Goal: Task Accomplishment & Management: Manage account settings

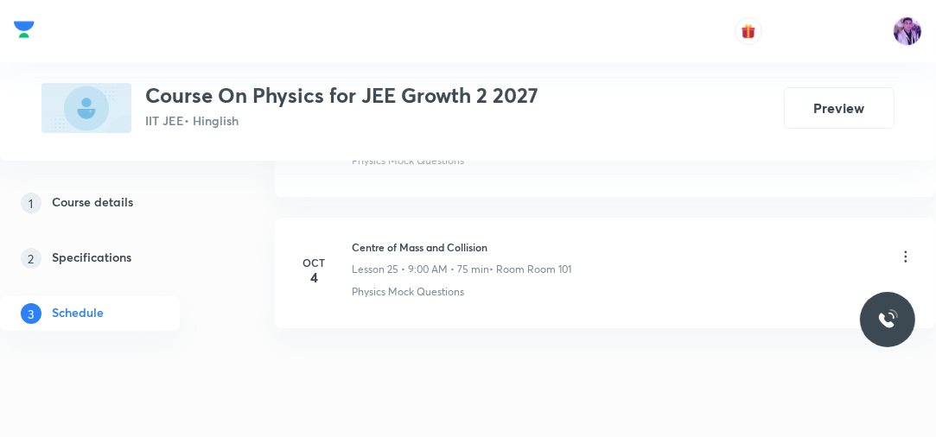
scroll to position [4148, 0]
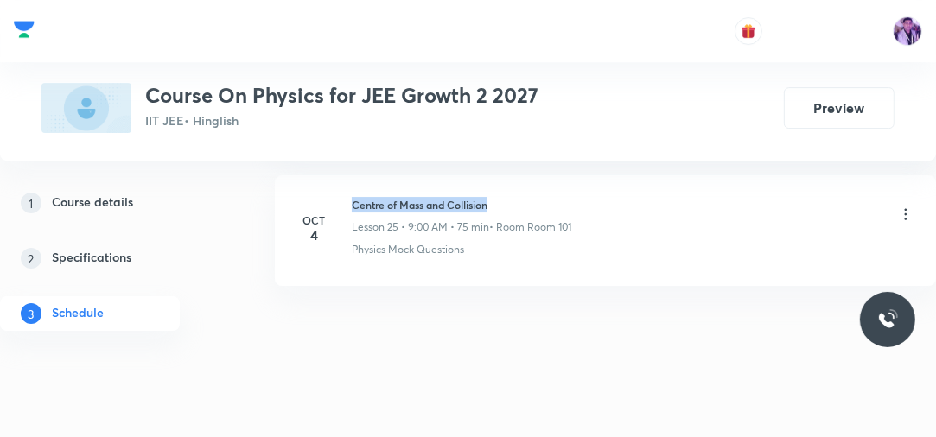
drag, startPoint x: 353, startPoint y: 193, endPoint x: 504, endPoint y: 191, distance: 150.4
click at [504, 197] on h6 "Centre of Mass and Collision" at bounding box center [461, 205] width 219 height 16
copy h6 "Centre of Mass and Collision"
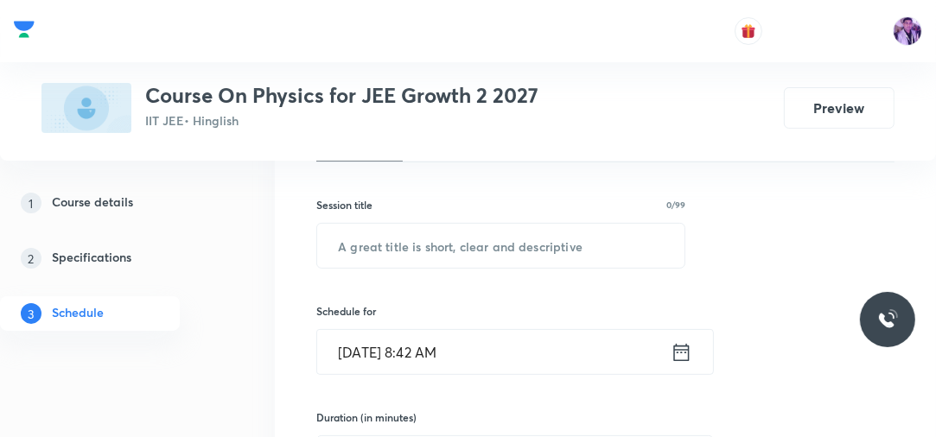
scroll to position [268, 0]
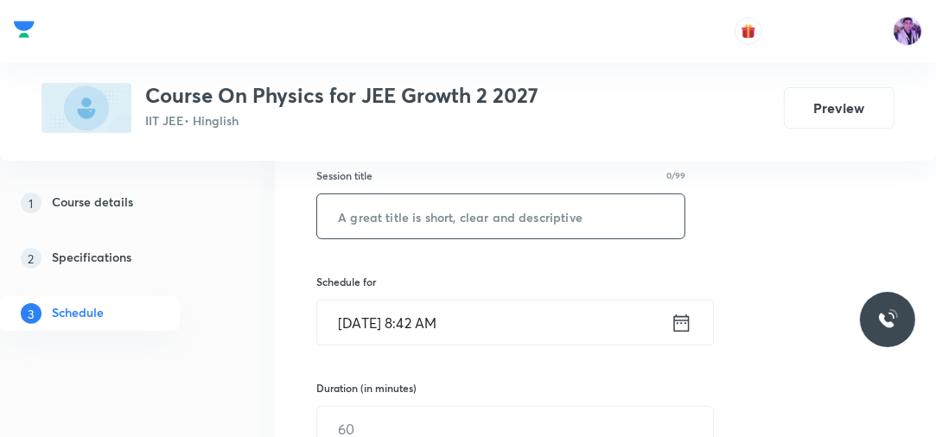
click at [484, 216] on input "text" at bounding box center [500, 216] width 367 height 44
paste input "Centre of Mass and Collision"
type input "Centre of Mass and Collision"
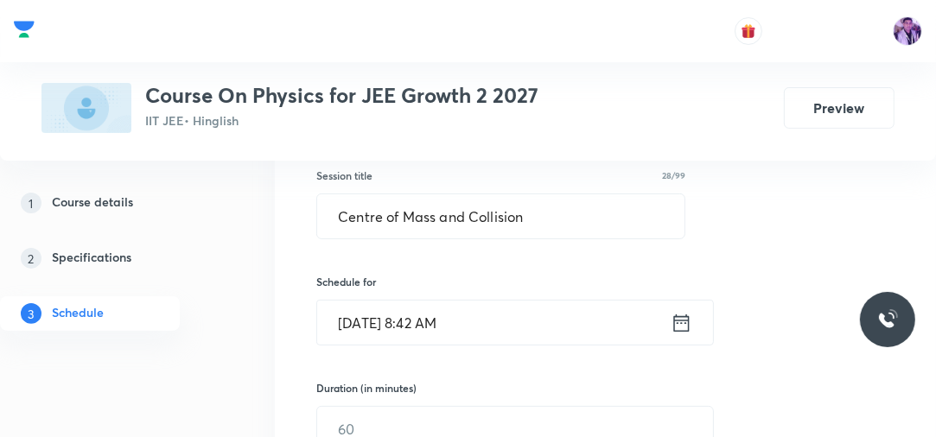
click at [439, 318] on input "Oct 6, 2025, 8:42 AM" at bounding box center [493, 323] width 353 height 44
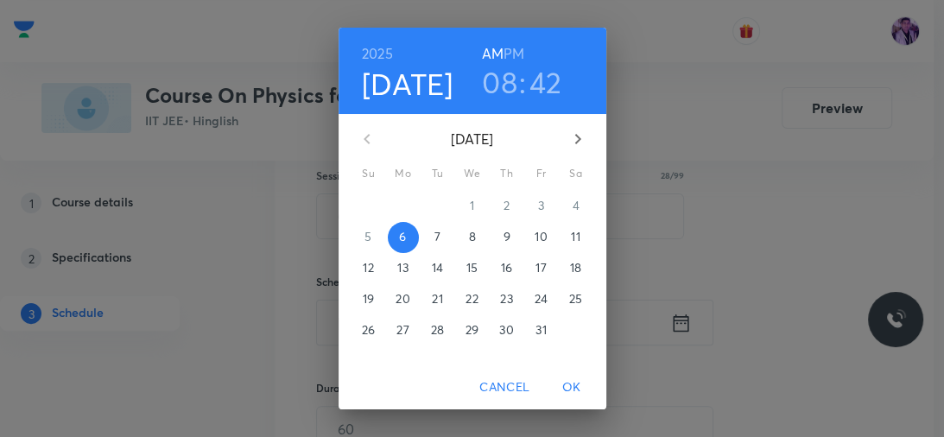
click at [506, 84] on h3 "08" at bounding box center [499, 82] width 35 height 36
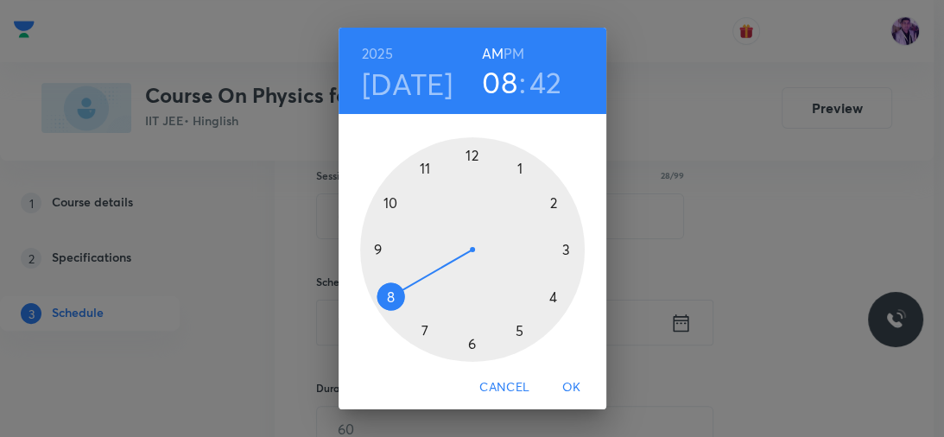
click at [366, 250] on div at bounding box center [472, 249] width 225 height 225
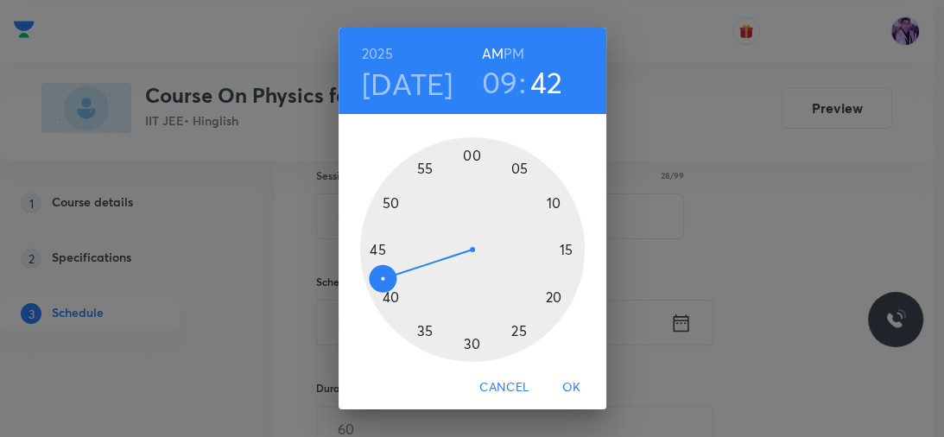
click at [515, 165] on div at bounding box center [472, 249] width 225 height 225
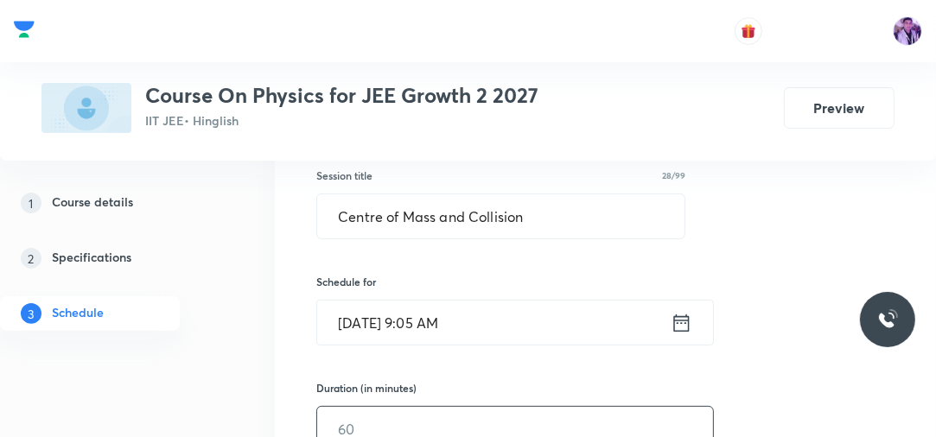
click at [359, 407] on input "text" at bounding box center [515, 429] width 396 height 44
type input "75"
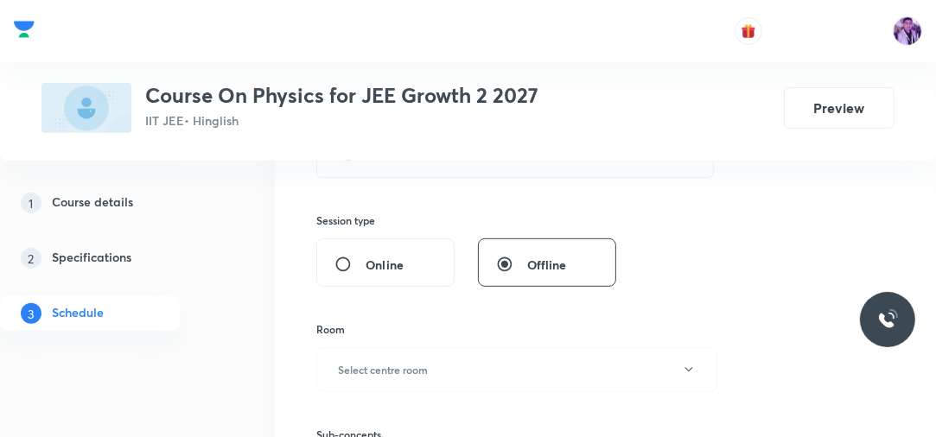
scroll to position [600, 0]
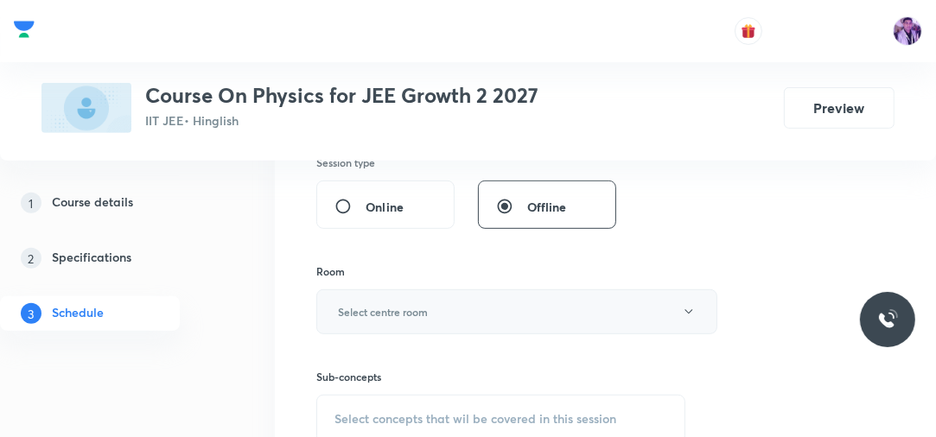
click at [375, 321] on button "Select centre room" at bounding box center [516, 311] width 401 height 45
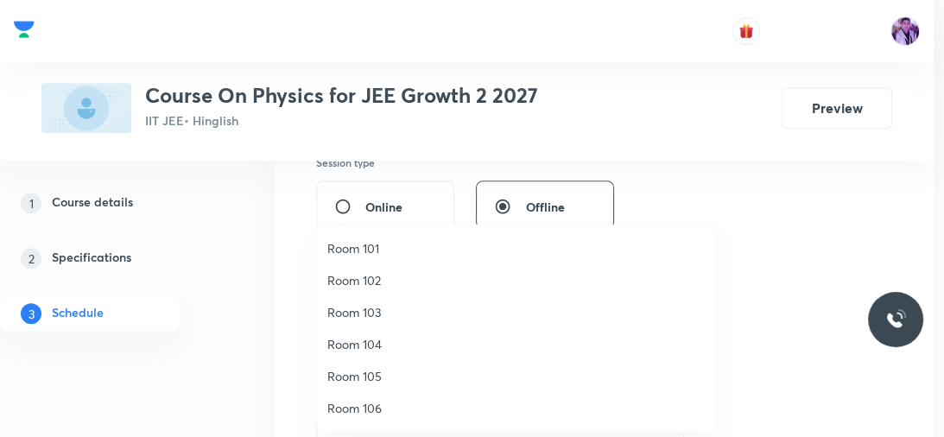
click at [429, 249] on span "Room 101" at bounding box center [516, 248] width 378 height 18
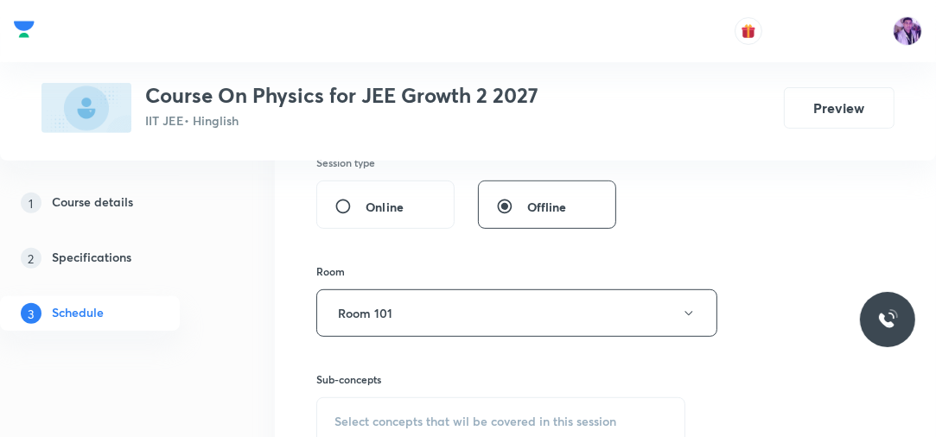
click at [394, 405] on div "Select concepts that wil be covered in this session" at bounding box center [500, 421] width 369 height 48
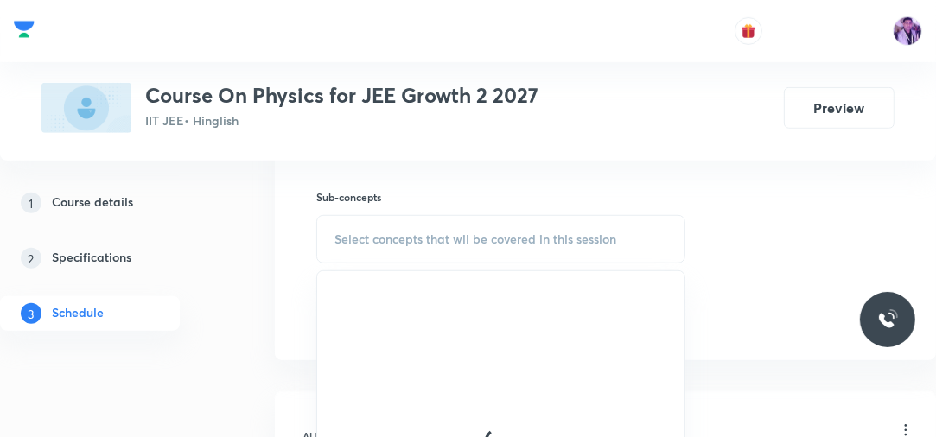
scroll to position [790, 0]
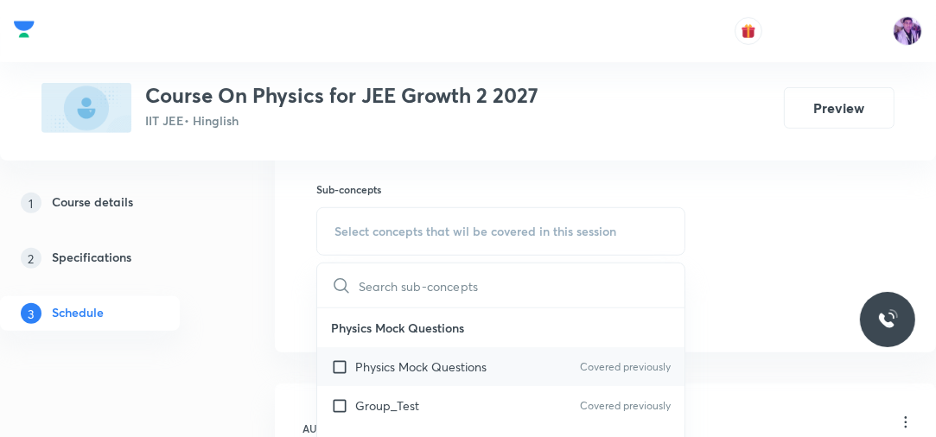
click at [391, 377] on div "Physics Mock Questions Covered previously" at bounding box center [500, 366] width 367 height 39
checkbox input "true"
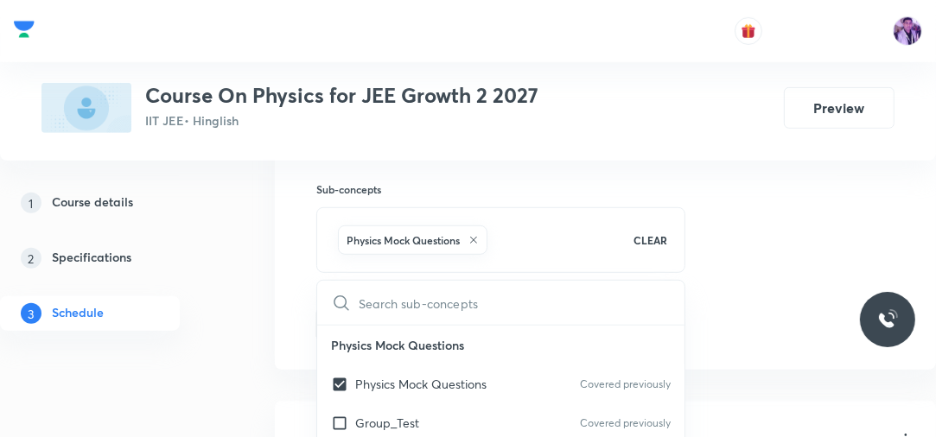
click at [226, 321] on div "1 Course details 2 Specifications 3 Schedule" at bounding box center [114, 269] width 229 height 166
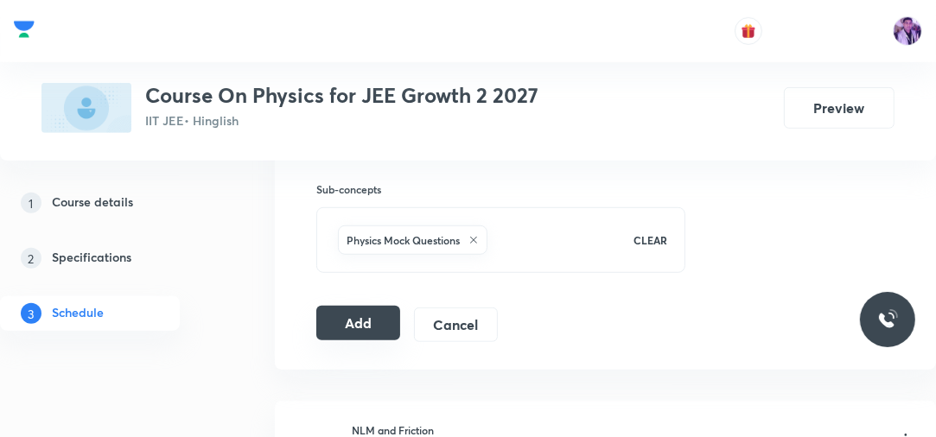
click at [372, 315] on button "Add" at bounding box center [358, 323] width 84 height 35
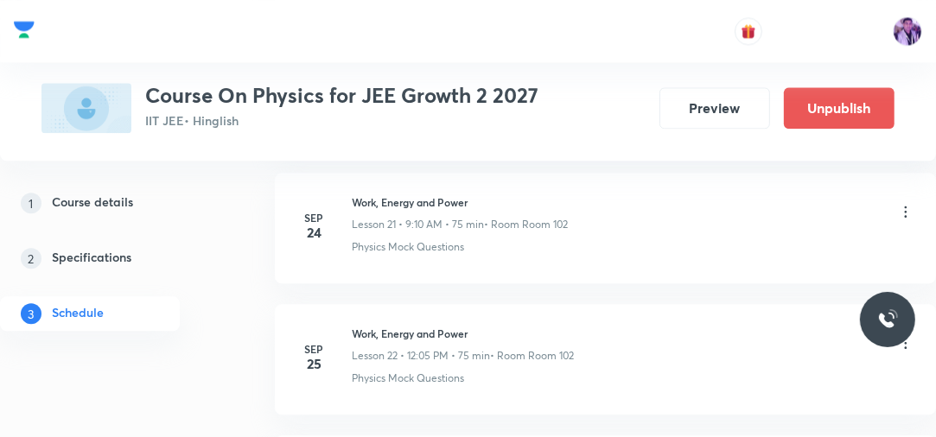
scroll to position [3517, 0]
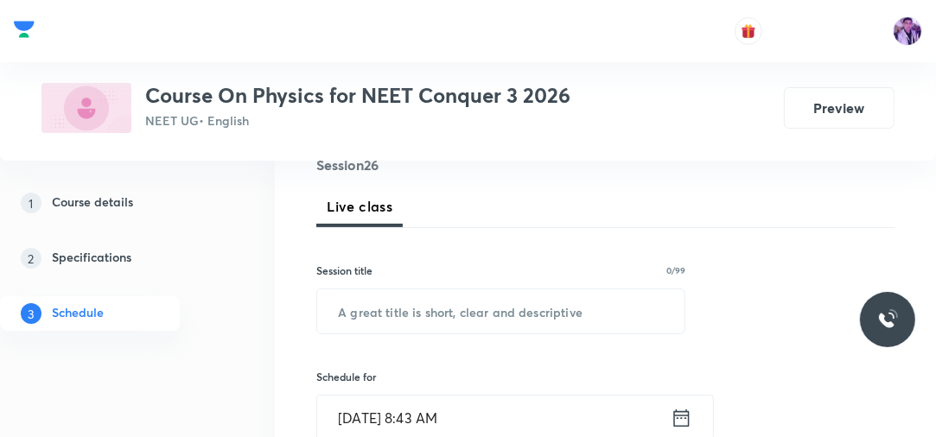
scroll to position [159, 0]
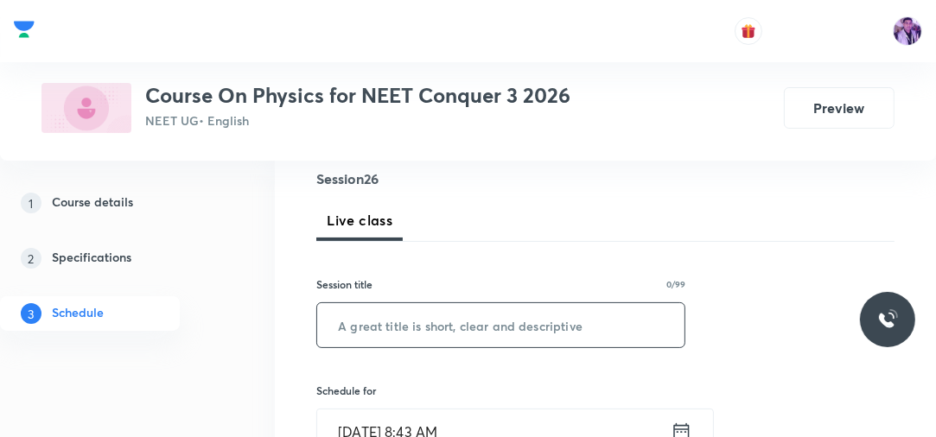
click at [467, 320] on input "text" at bounding box center [500, 325] width 367 height 44
click at [467, 321] on input "text" at bounding box center [500, 325] width 367 height 44
type input "Solid Mechanics - 1"
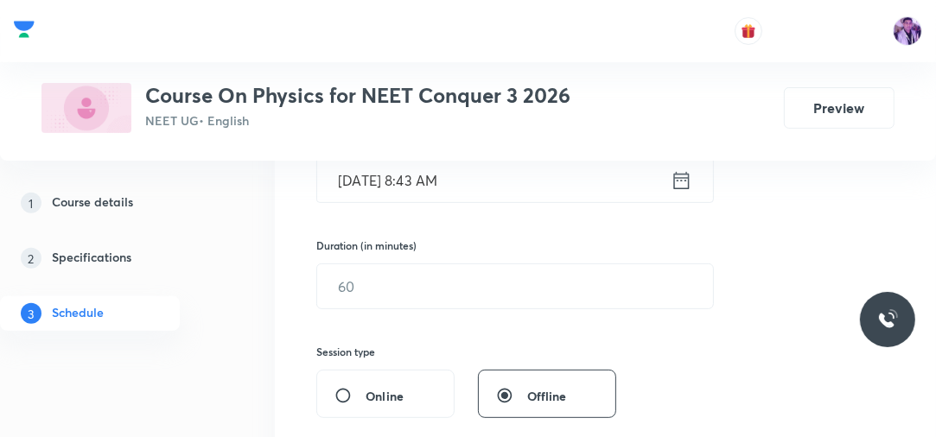
scroll to position [408, 0]
click at [444, 180] on input "Oct 6, 2025, 8:43 AM" at bounding box center [493, 183] width 353 height 44
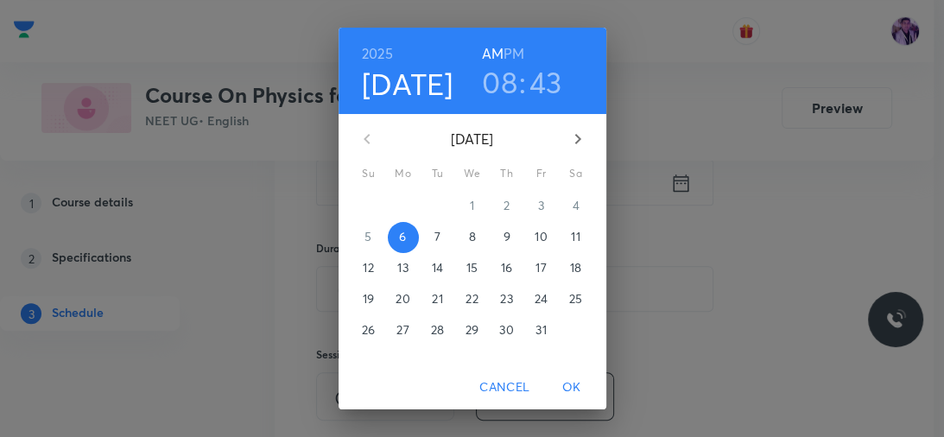
click at [497, 79] on h3 "08" at bounding box center [499, 82] width 35 height 36
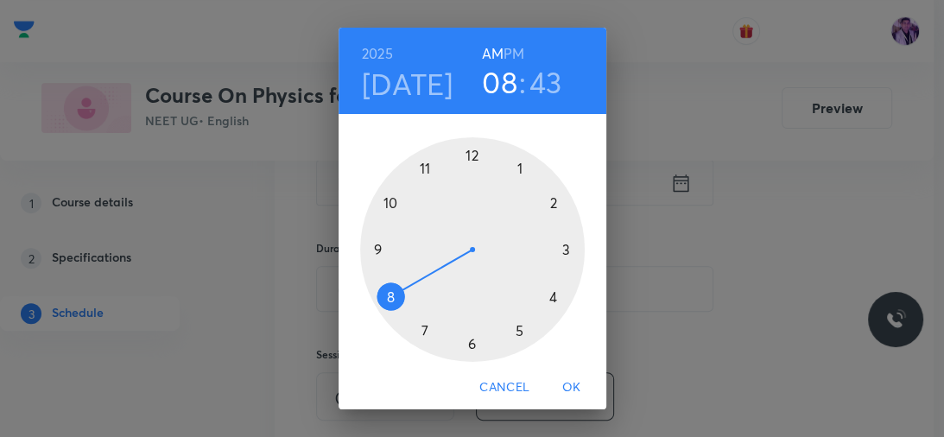
click at [377, 246] on div at bounding box center [472, 249] width 225 height 225
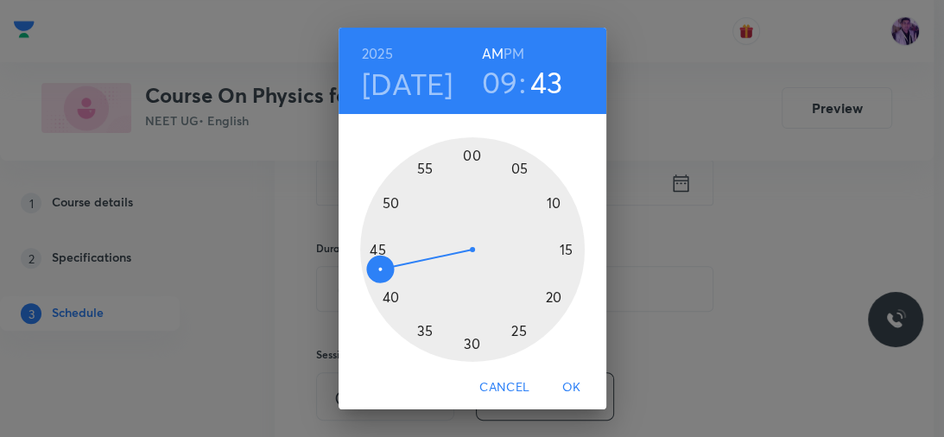
click at [518, 169] on div at bounding box center [472, 249] width 225 height 225
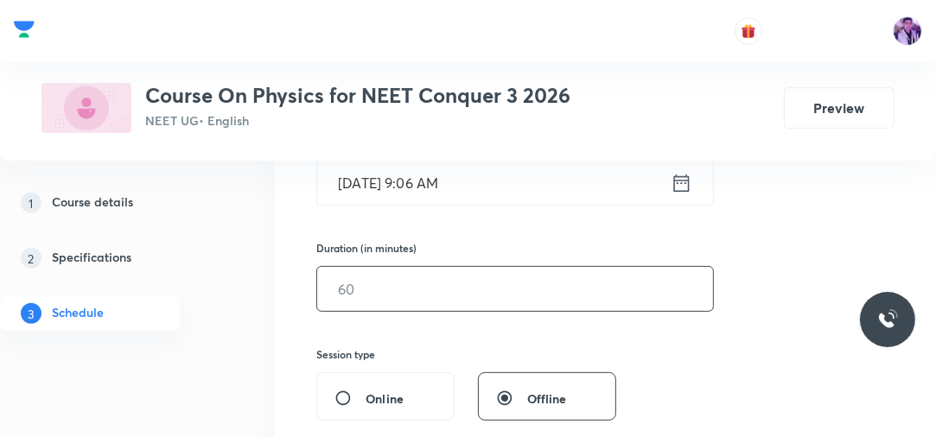
click at [435, 294] on input "text" at bounding box center [515, 289] width 396 height 44
type input "80"
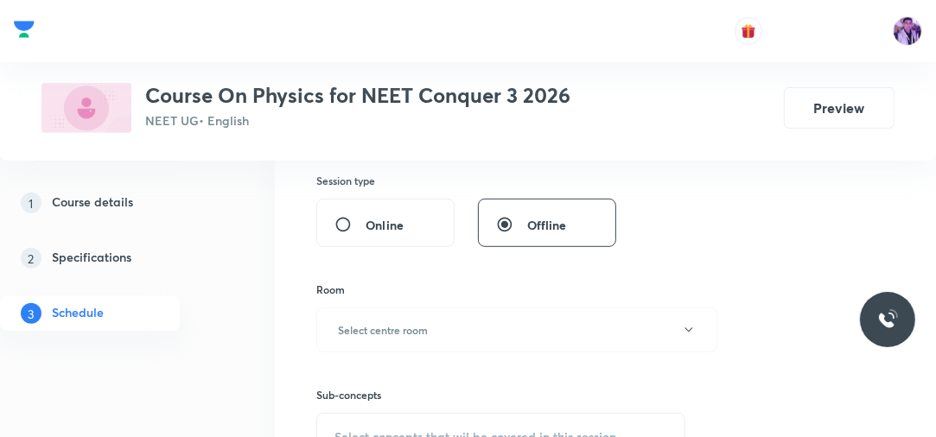
scroll to position [601, 0]
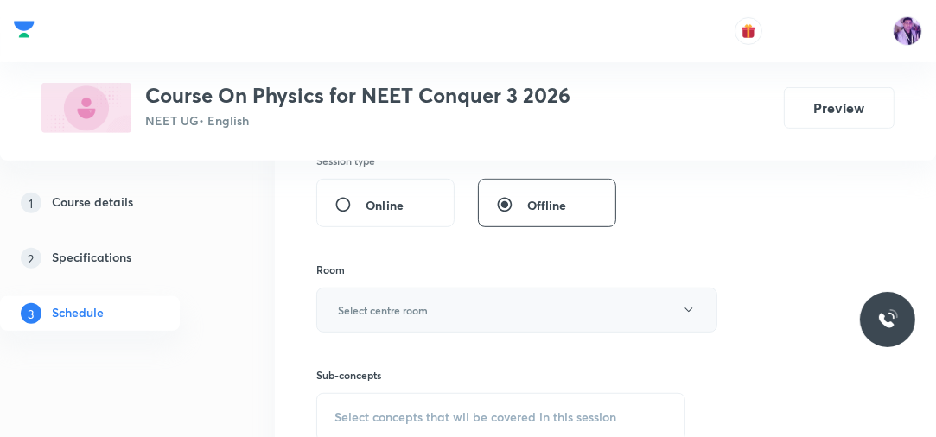
click at [361, 299] on button "Select centre room" at bounding box center [516, 310] width 401 height 45
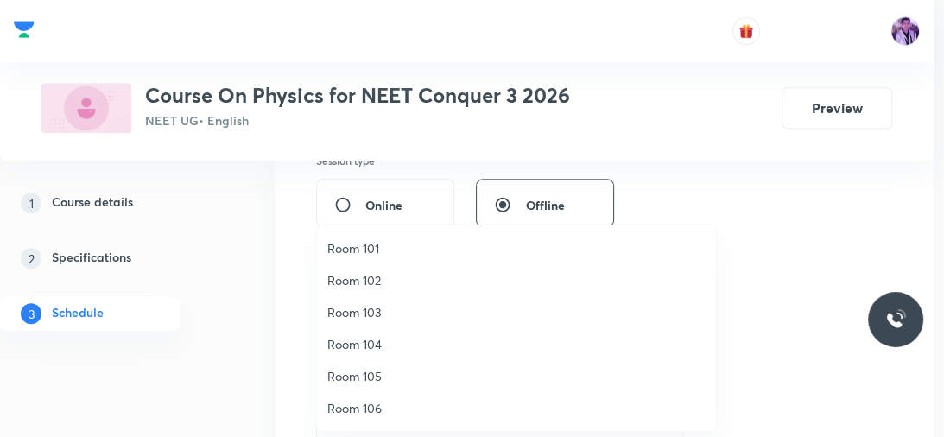
click at [357, 311] on span "Room 103" at bounding box center [516, 312] width 378 height 18
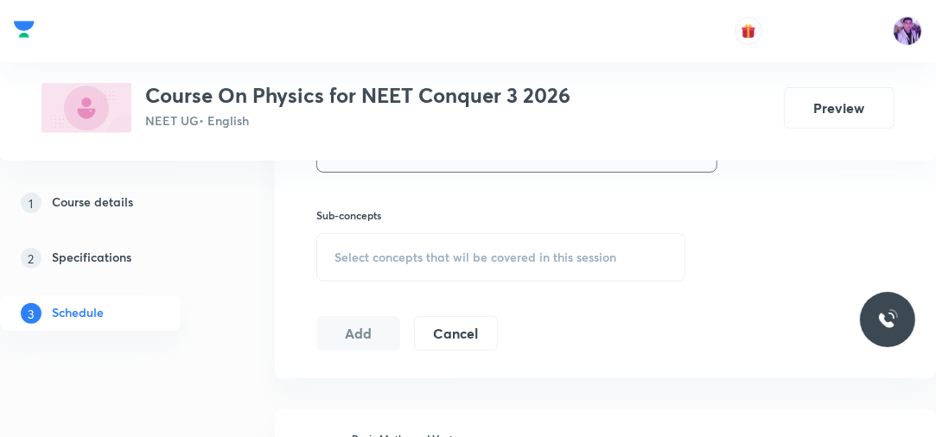
scroll to position [795, 0]
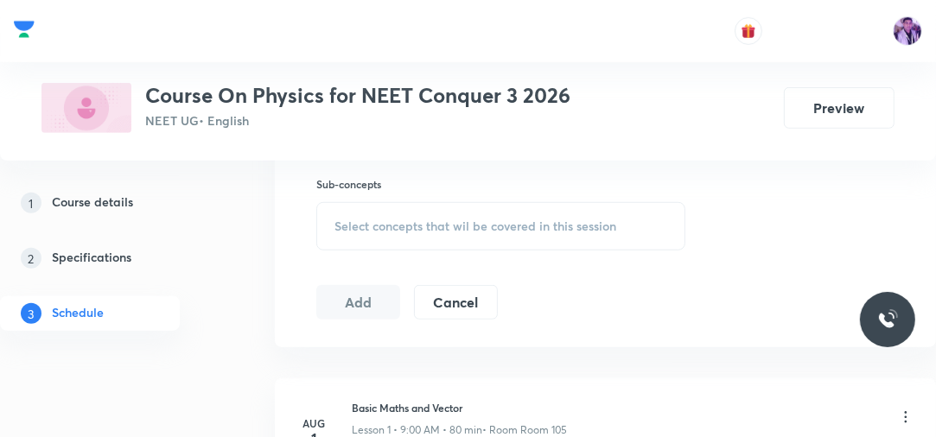
click at [464, 213] on div "Select concepts that wil be covered in this session" at bounding box center [500, 226] width 369 height 48
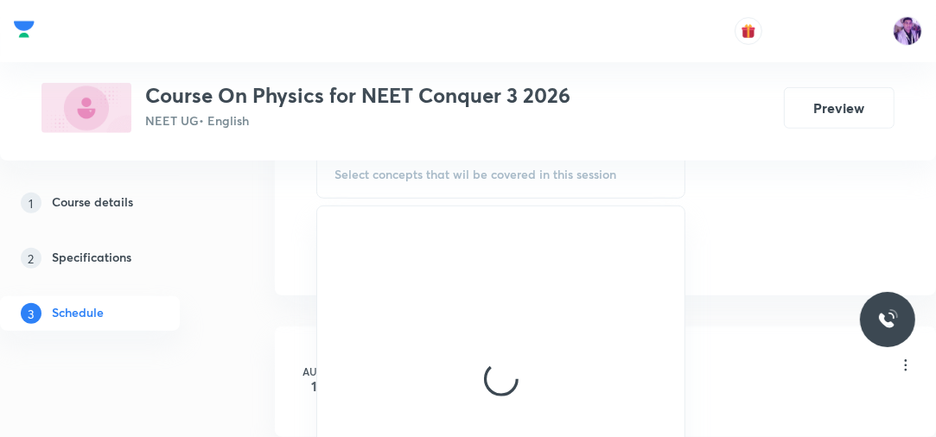
scroll to position [855, 0]
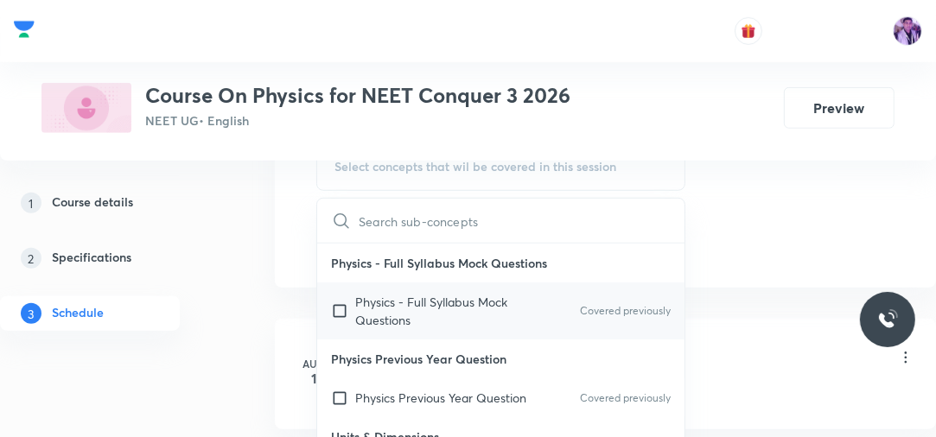
click at [415, 300] on p "Physics - Full Syllabus Mock Questions" at bounding box center [442, 311] width 175 height 36
checkbox input "true"
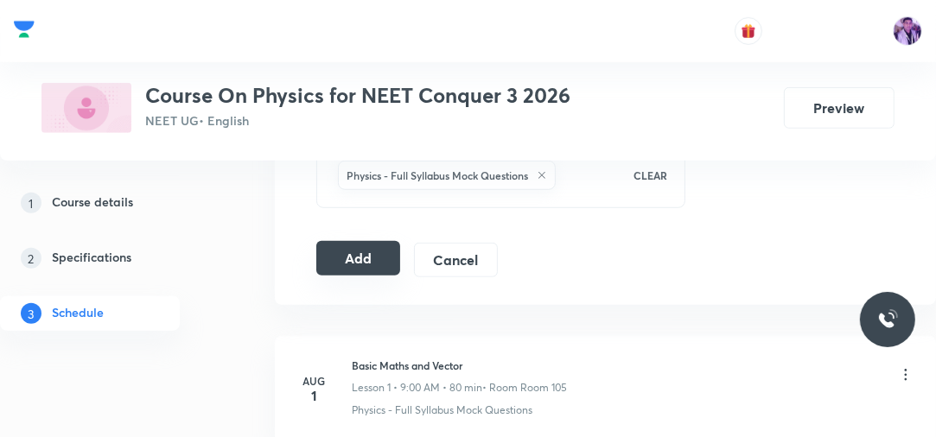
click at [340, 255] on button "Add" at bounding box center [358, 258] width 84 height 35
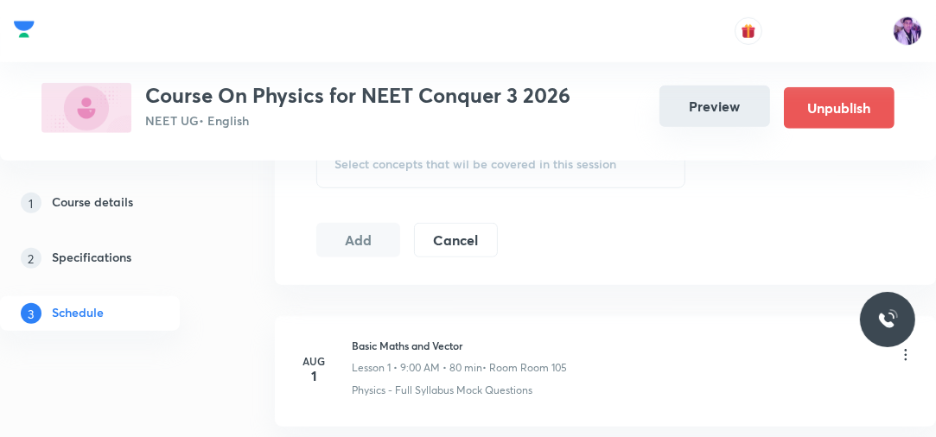
click at [701, 116] on button "Preview" at bounding box center [714, 106] width 111 height 41
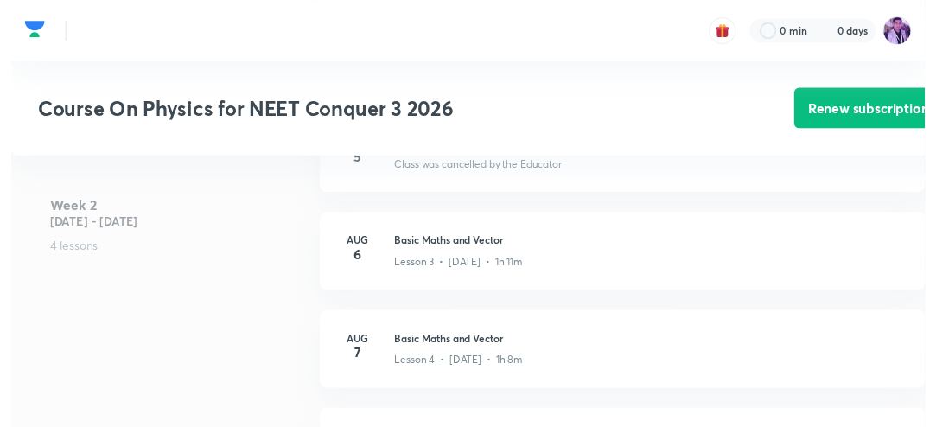
scroll to position [383, 0]
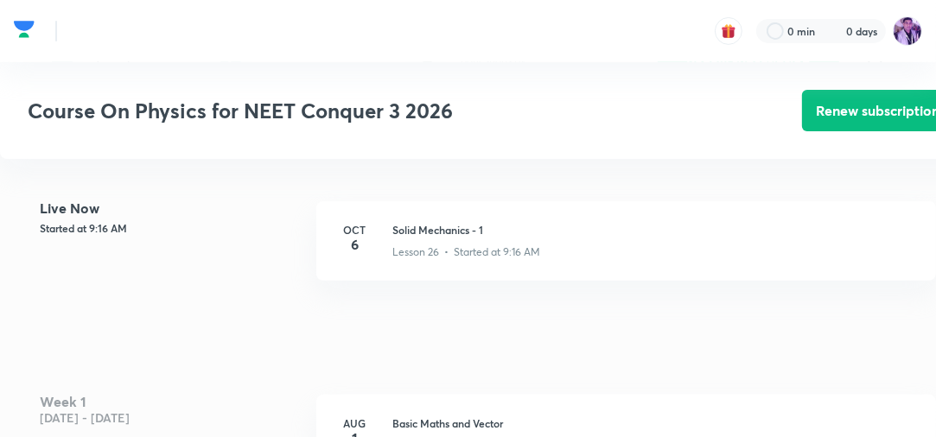
drag, startPoint x: 944, startPoint y: 101, endPoint x: 944, endPoint y: 120, distance: 19.0
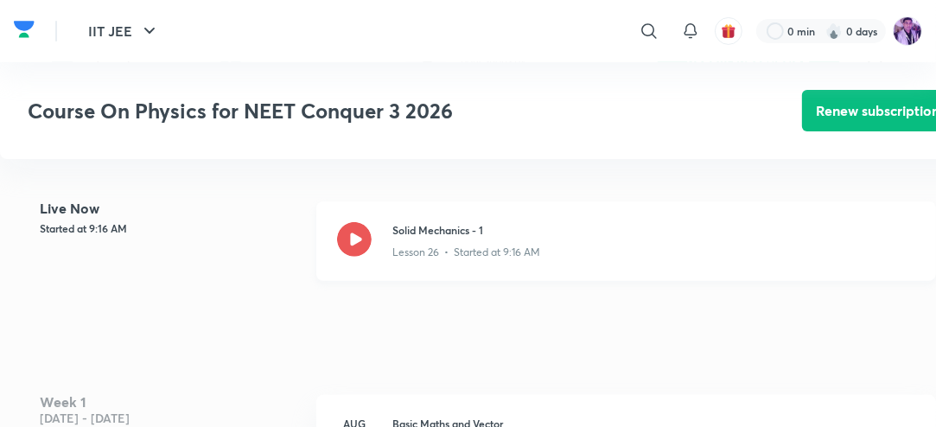
click at [359, 238] on icon at bounding box center [354, 239] width 35 height 35
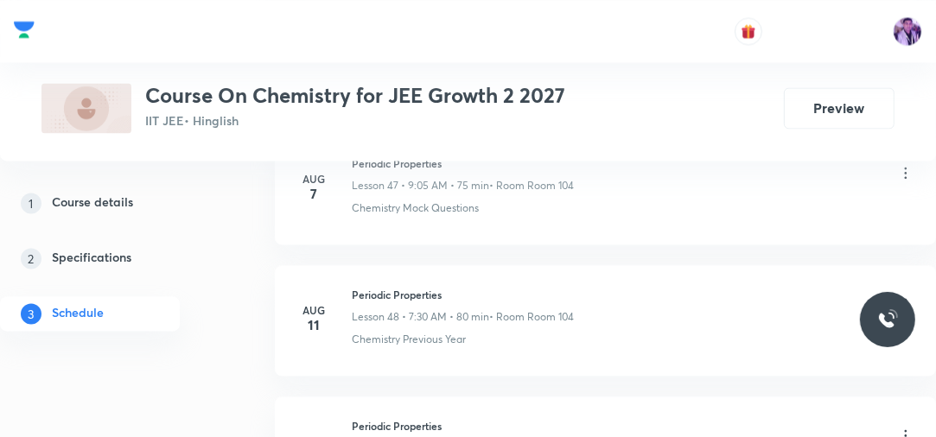
scroll to position [10305, 0]
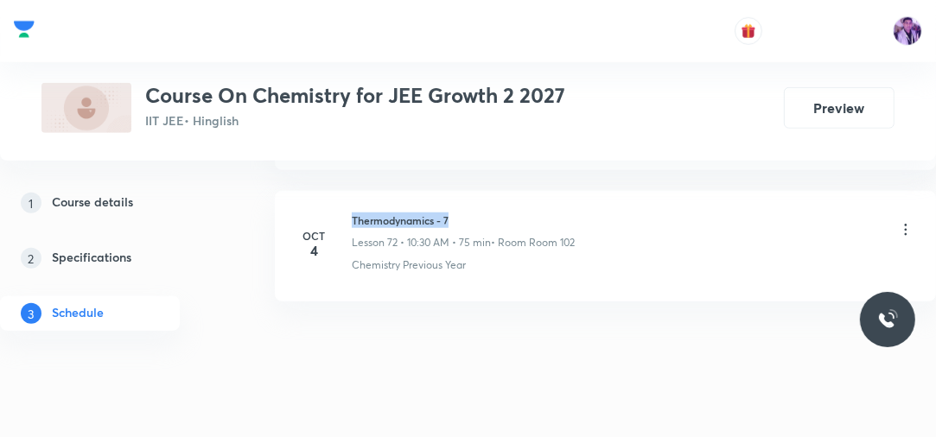
drag, startPoint x: 351, startPoint y: 190, endPoint x: 495, endPoint y: 167, distance: 146.2
click at [494, 191] on li "[DATE] Thermodynamics - 7 Lesson 72 • 10:30 AM • 75 min • Room Room 102 Chemist…" at bounding box center [605, 246] width 661 height 111
copy h6 "Thermodynamics - 7"
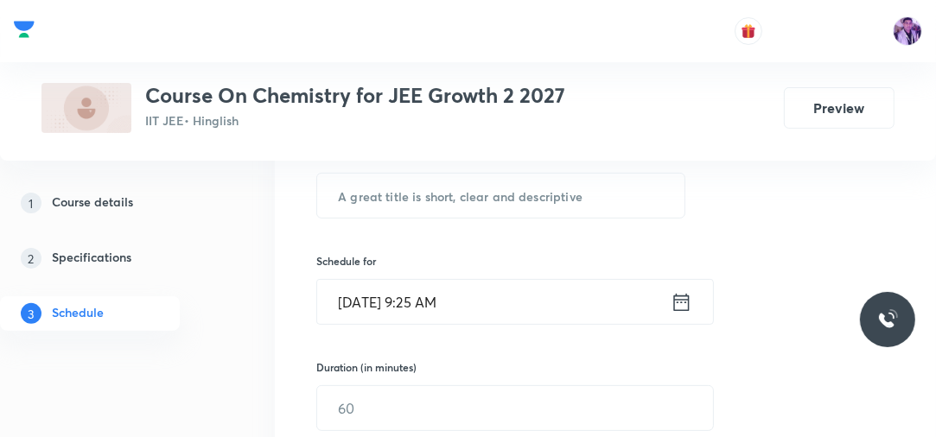
scroll to position [305, 0]
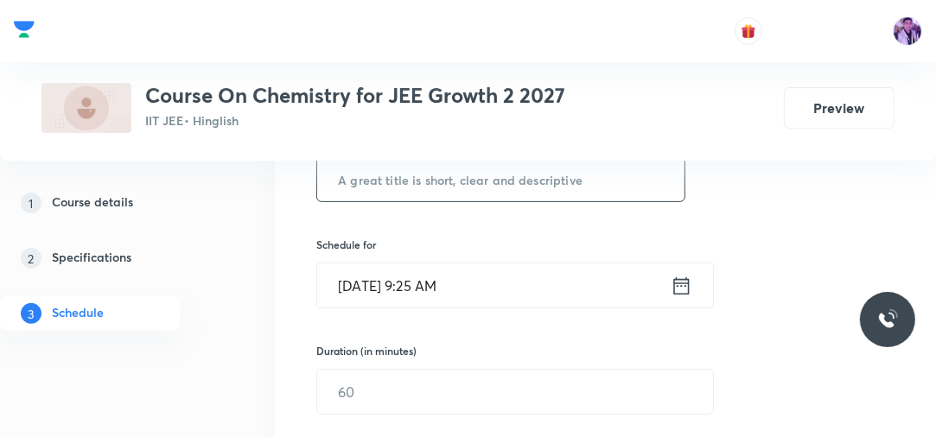
click at [500, 185] on input "text" at bounding box center [500, 179] width 367 height 44
paste input "Thermodynamics - 7"
type input "Thermodynamics - 8"
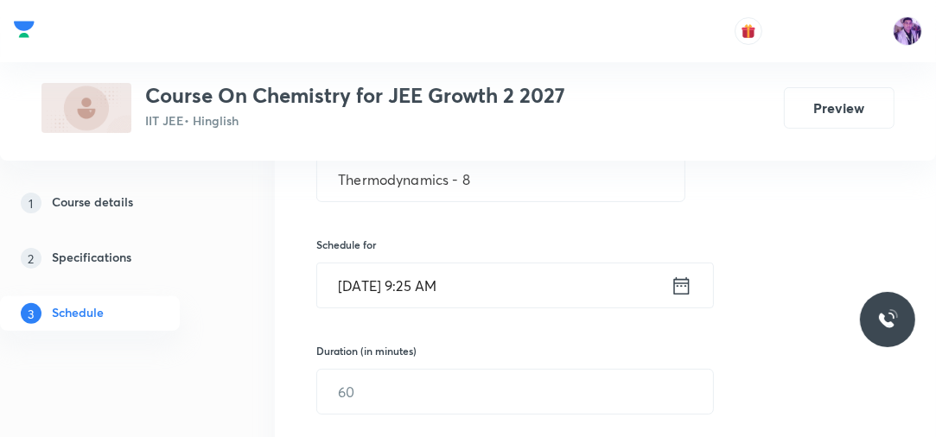
click at [415, 290] on input "Oct 6, 2025, 9:25 AM" at bounding box center [493, 286] width 353 height 44
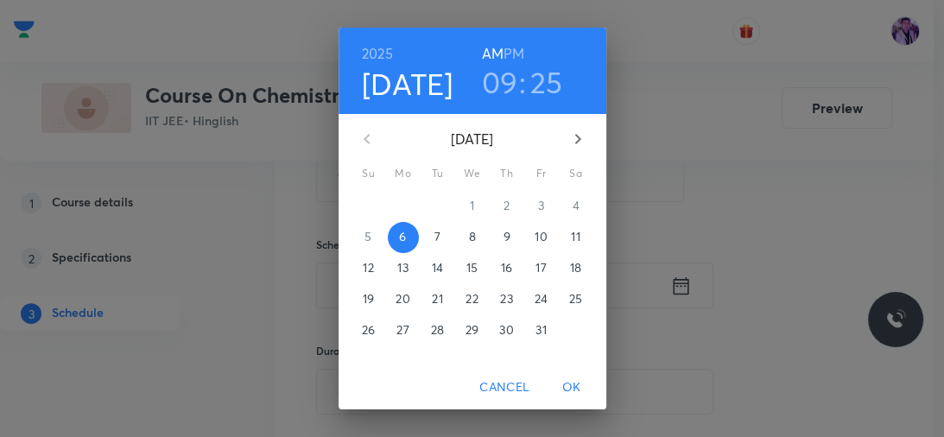
click at [491, 92] on h3 "09" at bounding box center [500, 82] width 36 height 36
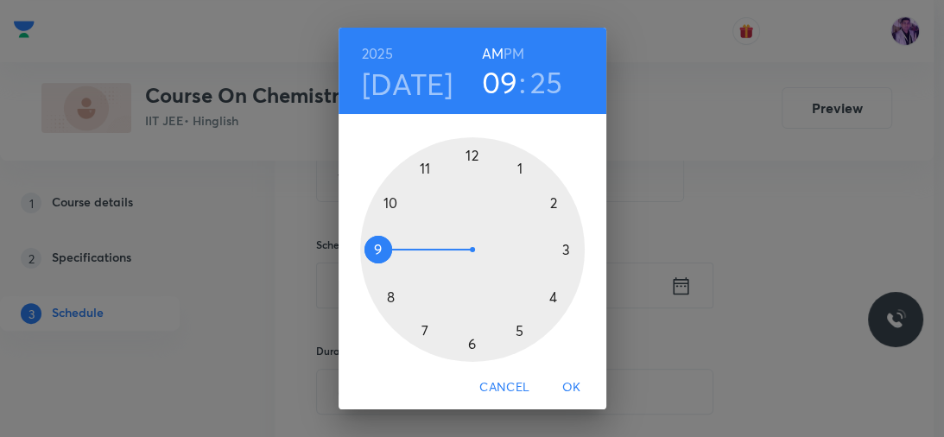
click at [382, 198] on div at bounding box center [472, 249] width 225 height 225
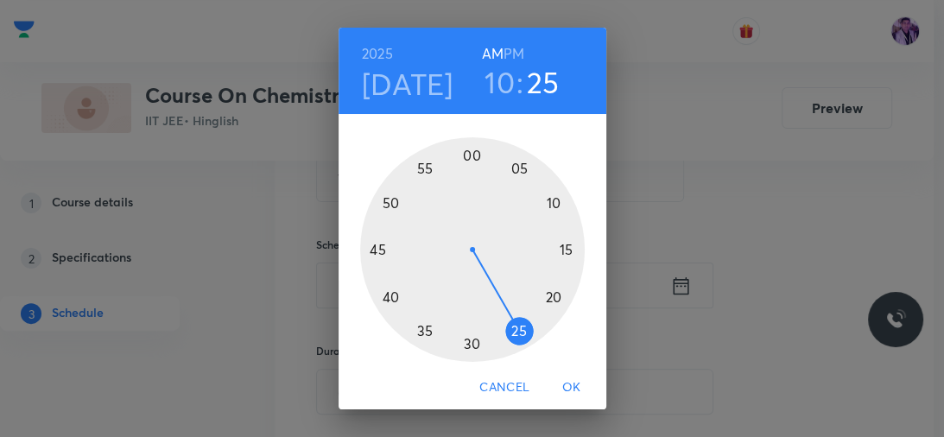
click at [422, 328] on div at bounding box center [472, 249] width 225 height 225
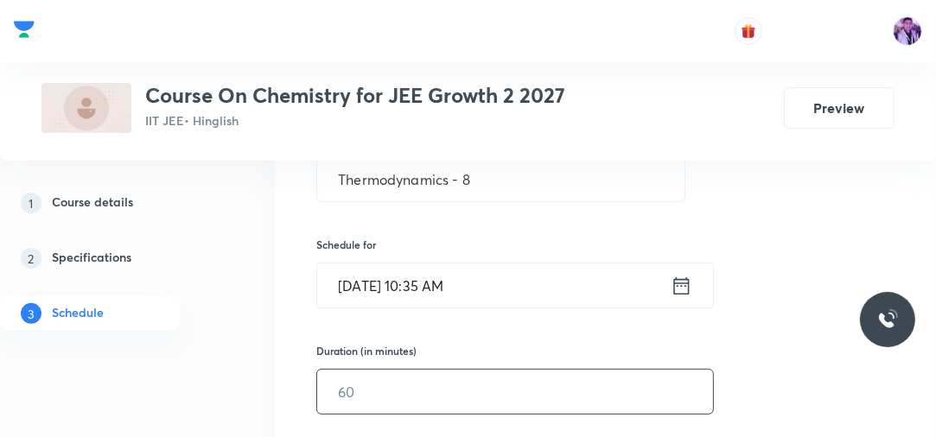
click at [388, 385] on input "text" at bounding box center [515, 392] width 396 height 44
type input "75"
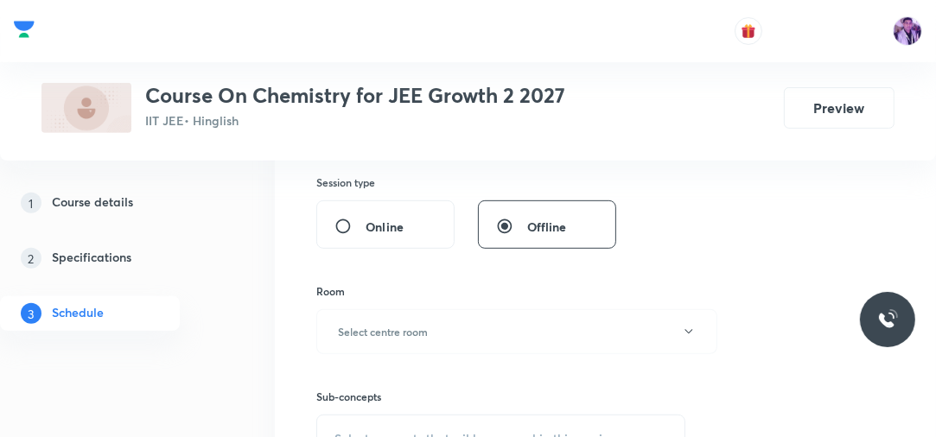
scroll to position [637, 0]
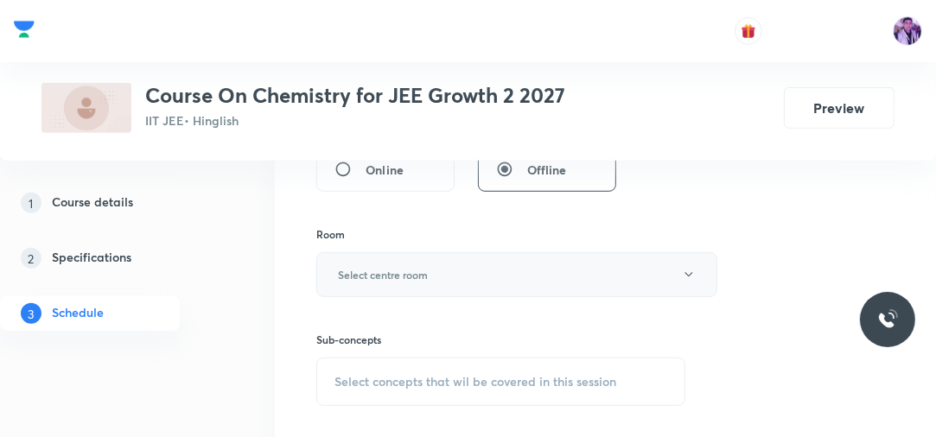
click at [370, 282] on button "Select centre room" at bounding box center [516, 274] width 401 height 45
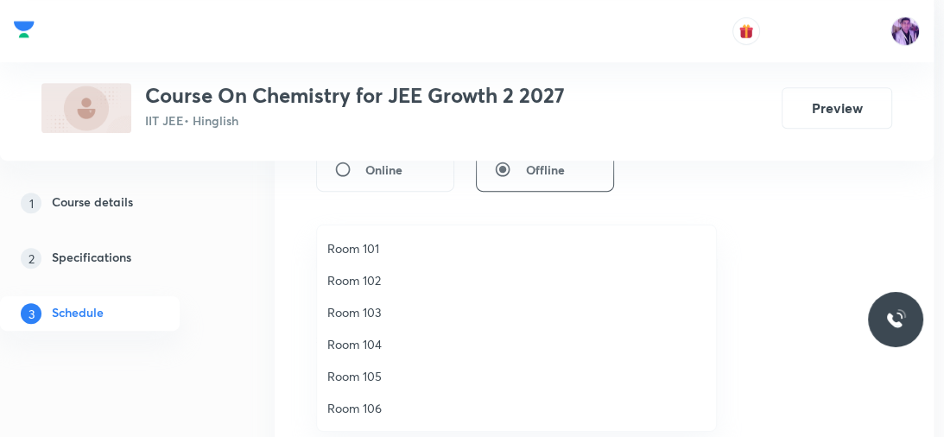
click at [370, 282] on span "Room 102" at bounding box center [516, 280] width 378 height 18
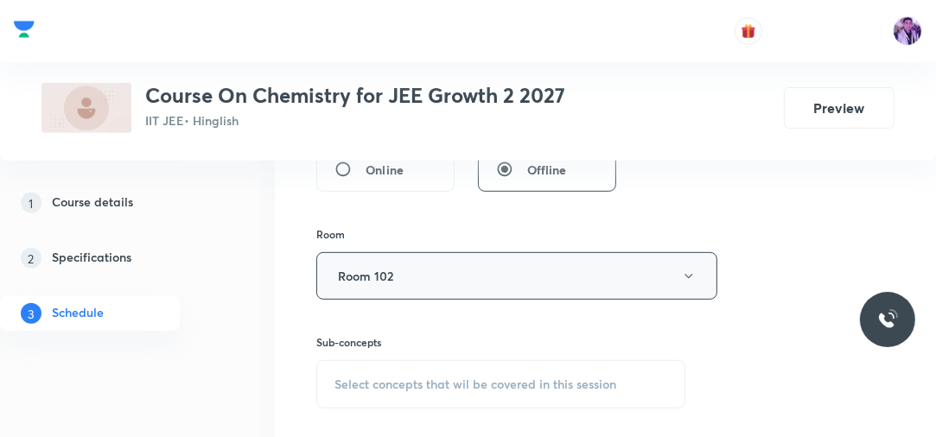
click at [373, 283] on button "Room 102" at bounding box center [516, 276] width 401 height 48
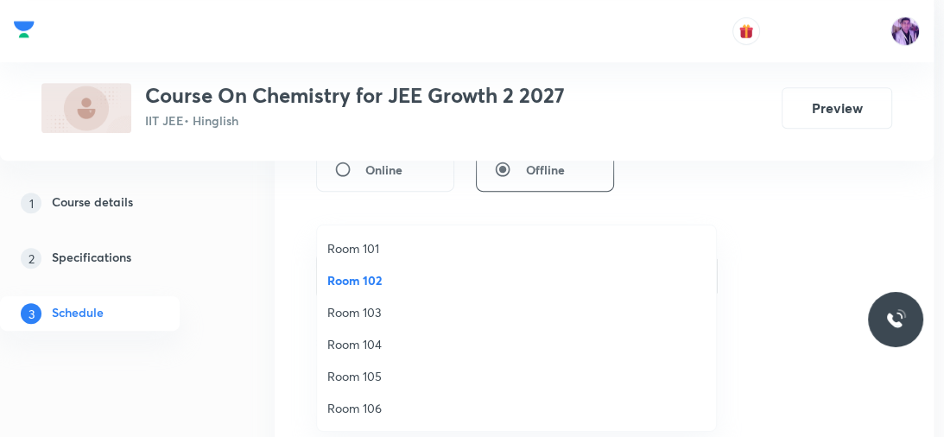
click at [373, 248] on span "Room 101" at bounding box center [516, 248] width 378 height 18
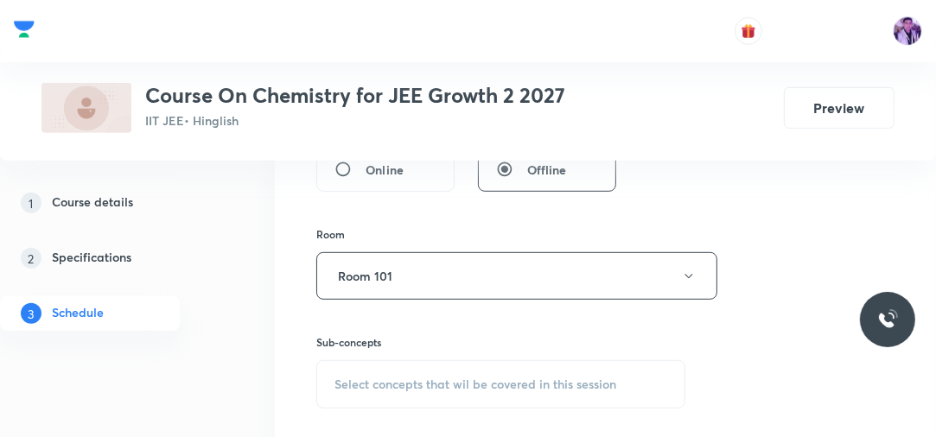
click at [366, 369] on div "Select concepts that wil be covered in this session" at bounding box center [500, 384] width 369 height 48
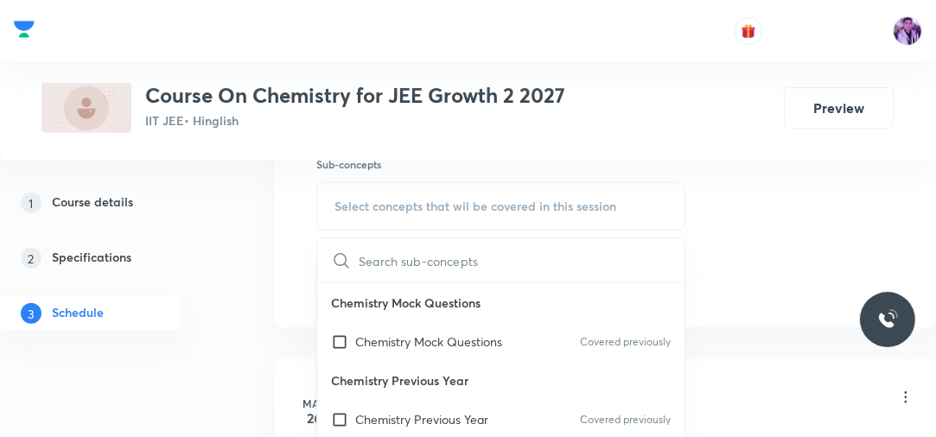
scroll to position [832, 0]
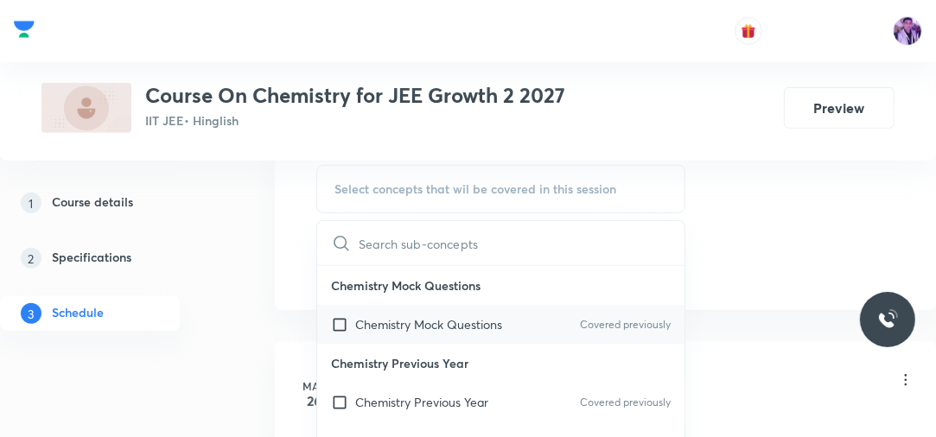
click at [439, 315] on p "Chemistry Mock Questions" at bounding box center [428, 324] width 147 height 18
checkbox input "true"
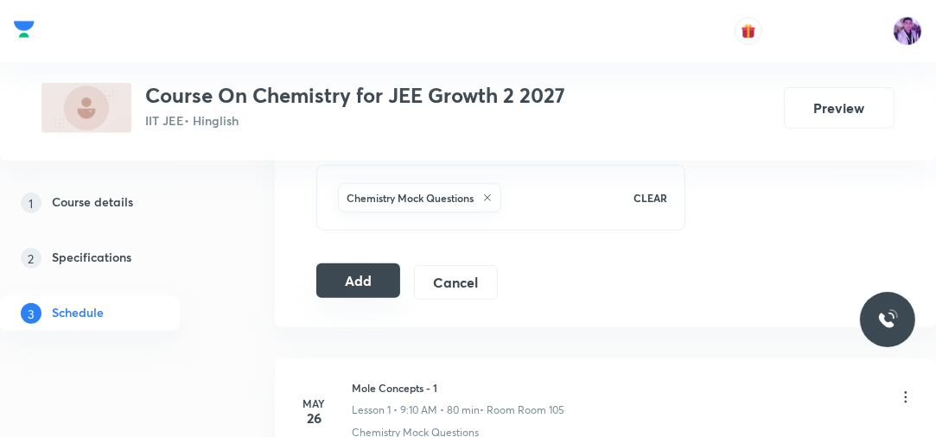
click at [364, 283] on button "Add" at bounding box center [358, 281] width 84 height 35
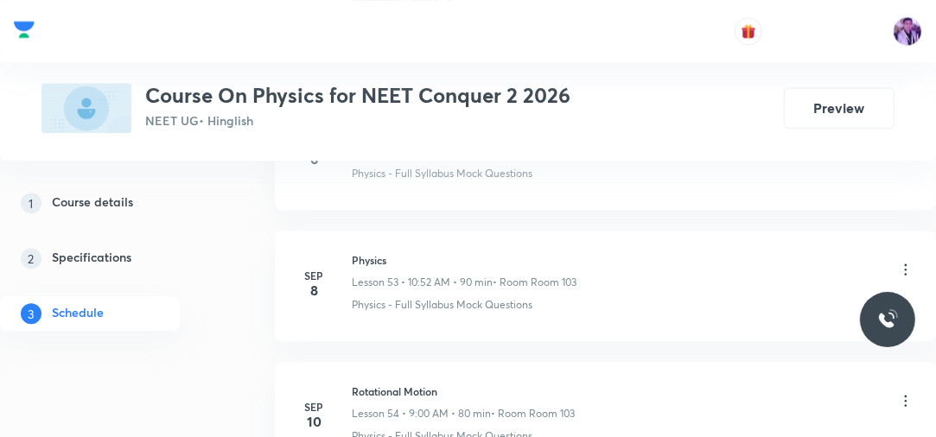
scroll to position [9650, 0]
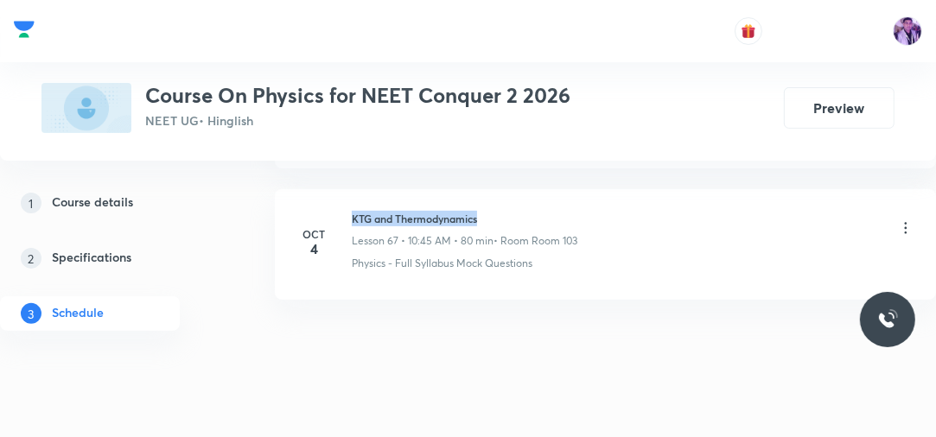
drag, startPoint x: 367, startPoint y: 187, endPoint x: 531, endPoint y: 176, distance: 164.5
click at [531, 189] on li "[DATE] KTG and Thermodynamics Lesson 67 • 10:45 AM • 80 min • Room Room 103 Phy…" at bounding box center [605, 244] width 661 height 111
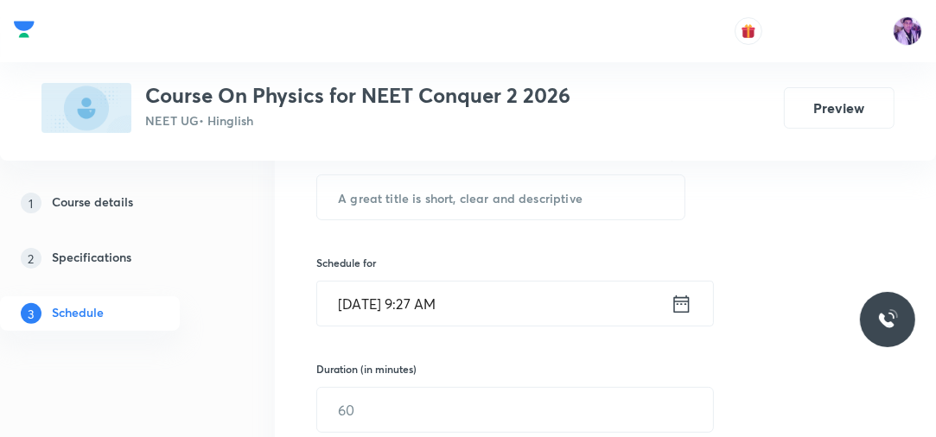
scroll to position [302, 0]
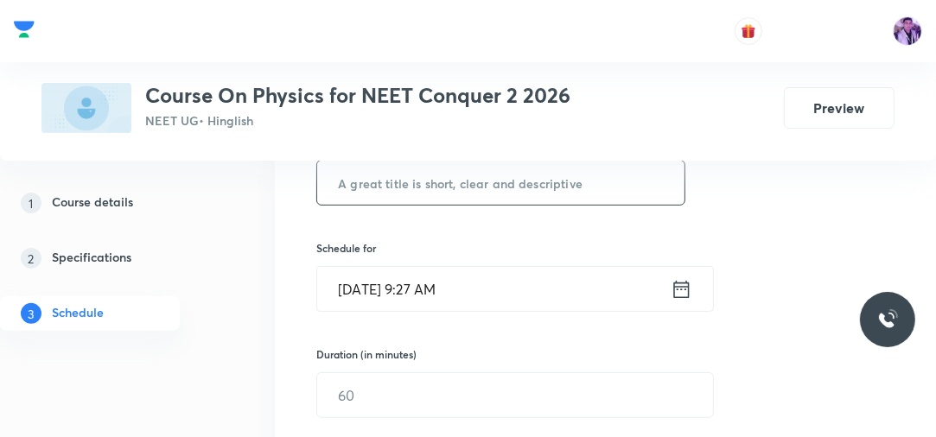
click at [511, 173] on input "text" at bounding box center [500, 183] width 367 height 44
paste input "KTG and Thermodynamics"
type input "KTG and Thermodynamics"
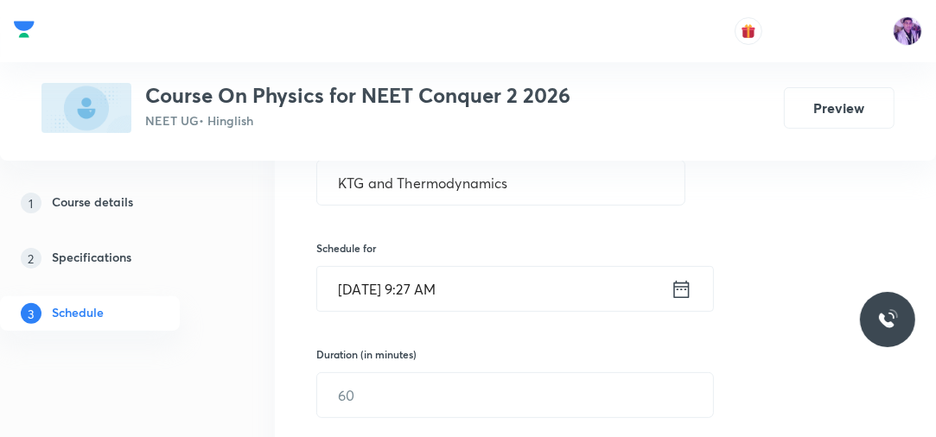
click at [435, 259] on div "Schedule for [DATE] 9:27 AM ​" at bounding box center [500, 276] width 369 height 72
click at [431, 299] on input "[DATE] 9:27 AM" at bounding box center [493, 289] width 353 height 44
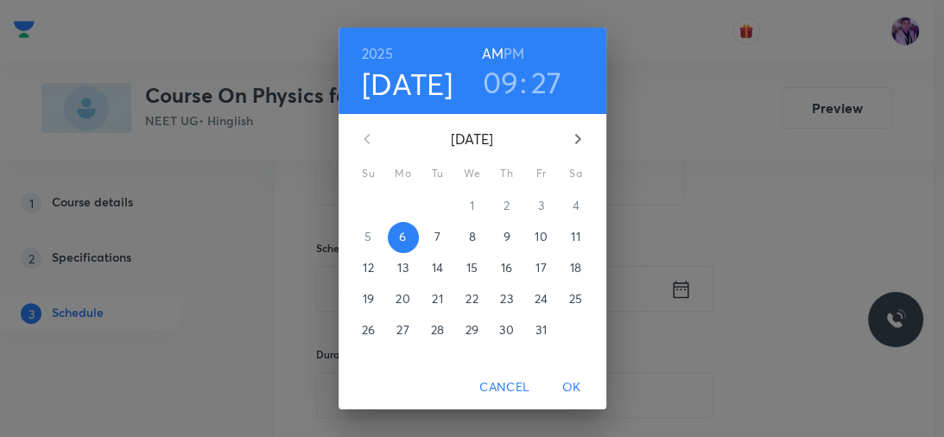
click at [498, 69] on h3 "09" at bounding box center [501, 82] width 36 height 36
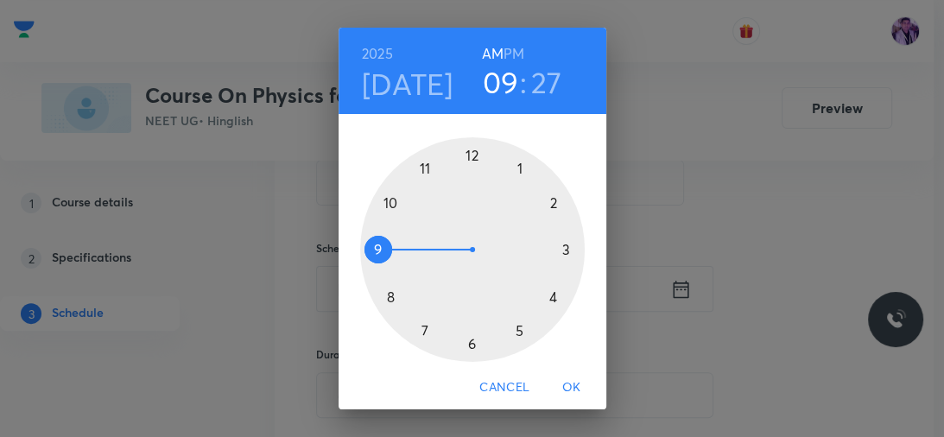
click at [384, 201] on div at bounding box center [472, 249] width 225 height 225
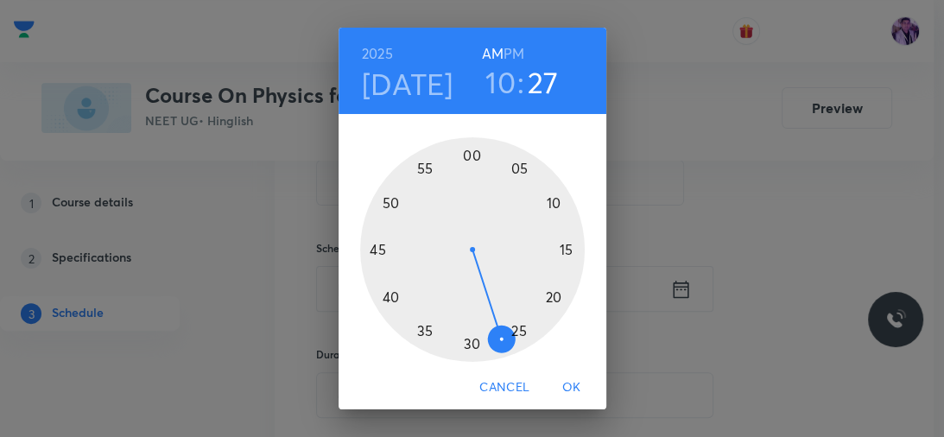
click at [371, 249] on div at bounding box center [472, 249] width 225 height 225
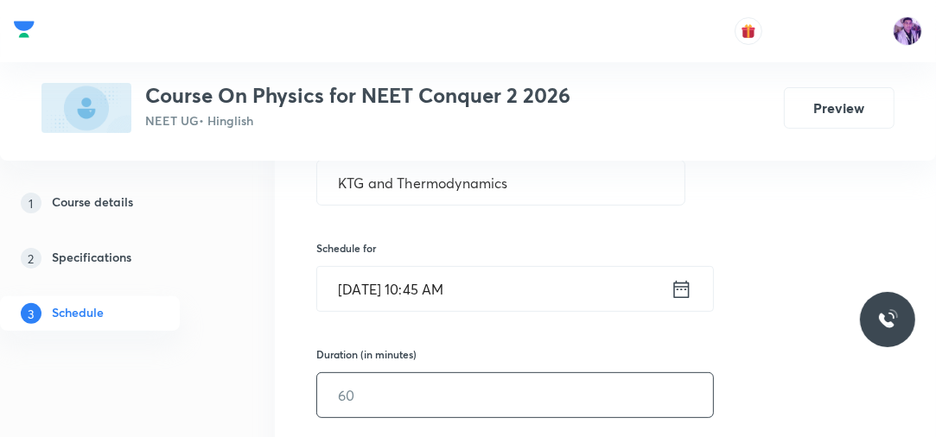
click at [356, 405] on input "text" at bounding box center [515, 395] width 396 height 44
type input "80"
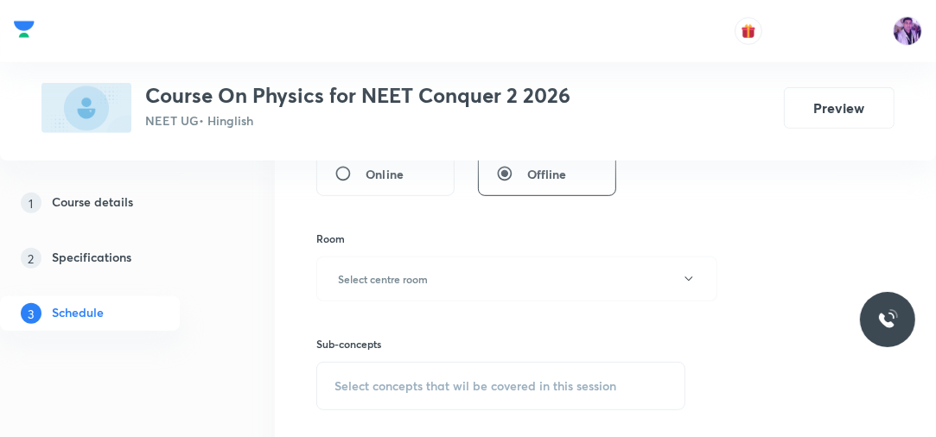
scroll to position [633, 0]
click at [369, 282] on h6 "Select centre room" at bounding box center [383, 278] width 90 height 16
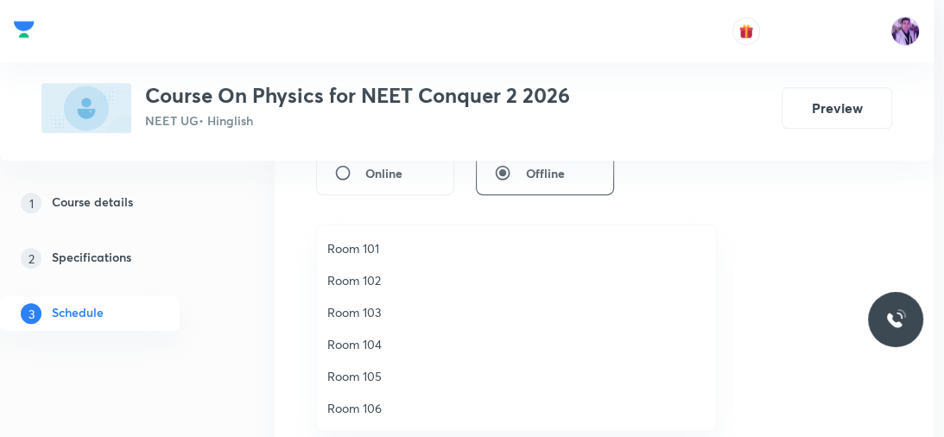
click at [369, 283] on span "Room 102" at bounding box center [516, 280] width 378 height 18
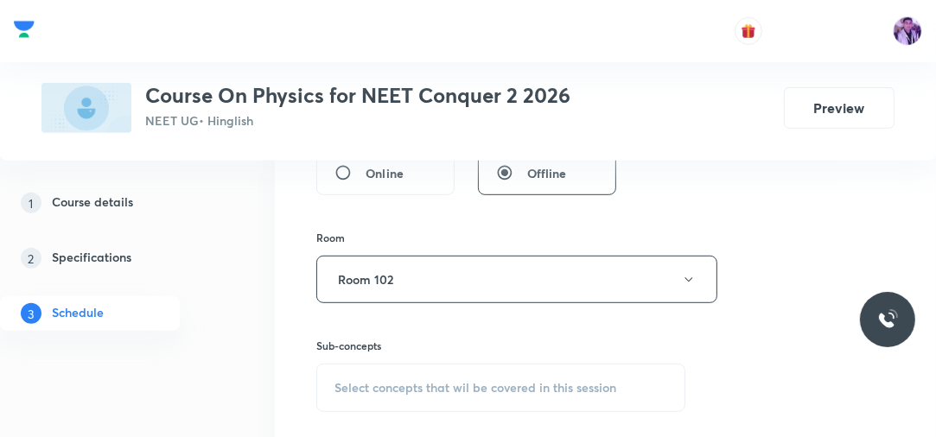
click at [359, 403] on div "Select concepts that wil be covered in this session" at bounding box center [500, 388] width 369 height 48
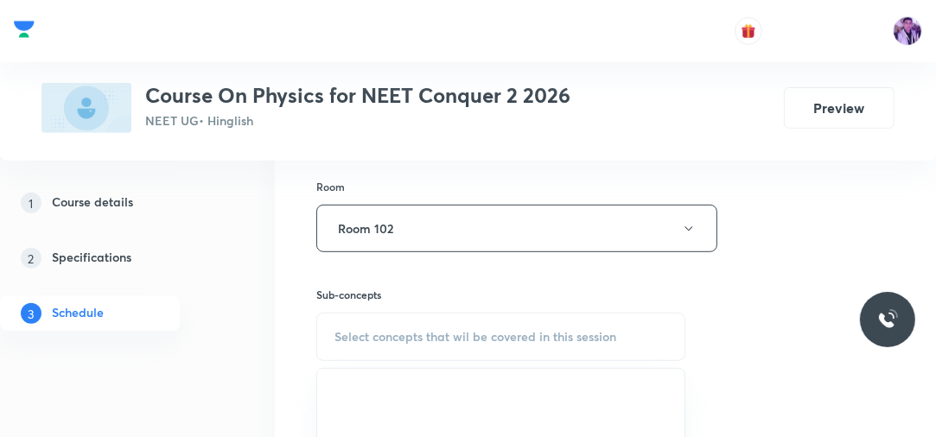
scroll to position [701, 0]
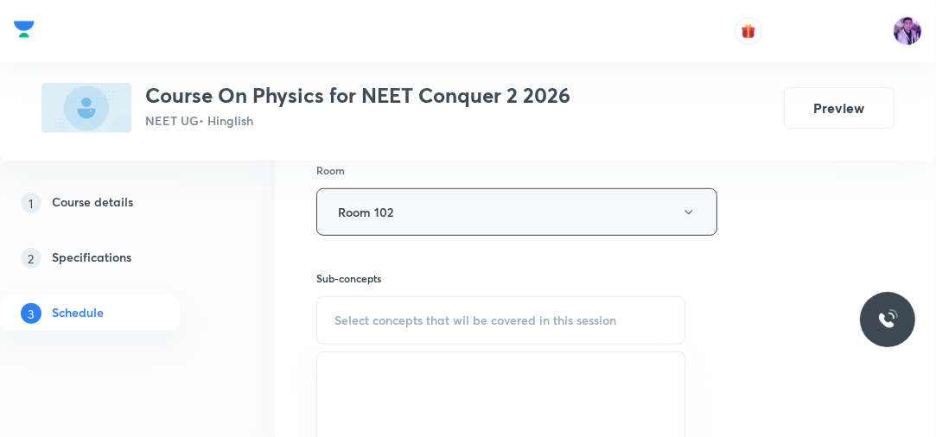
click at [509, 232] on button "Room 102" at bounding box center [516, 212] width 401 height 48
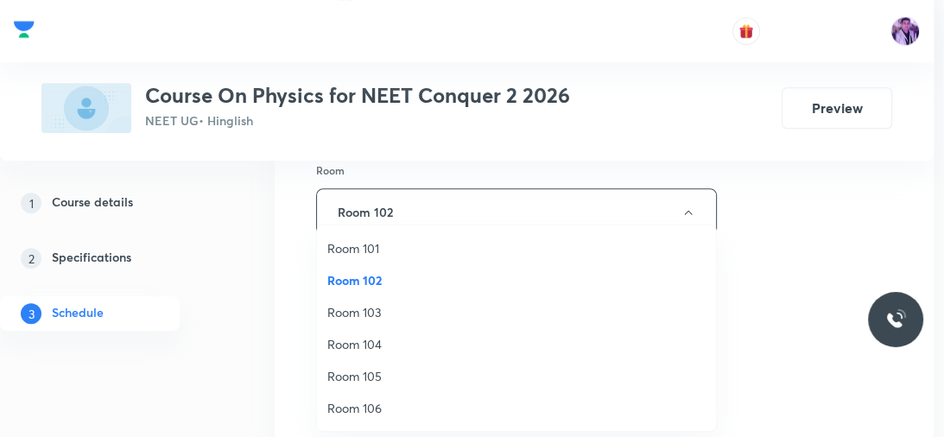
click at [354, 323] on li "Room 103" at bounding box center [516, 312] width 399 height 32
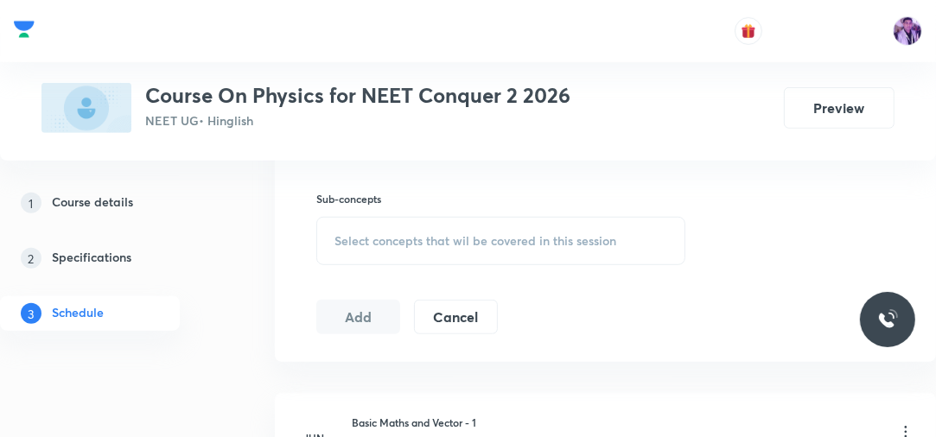
scroll to position [812, 0]
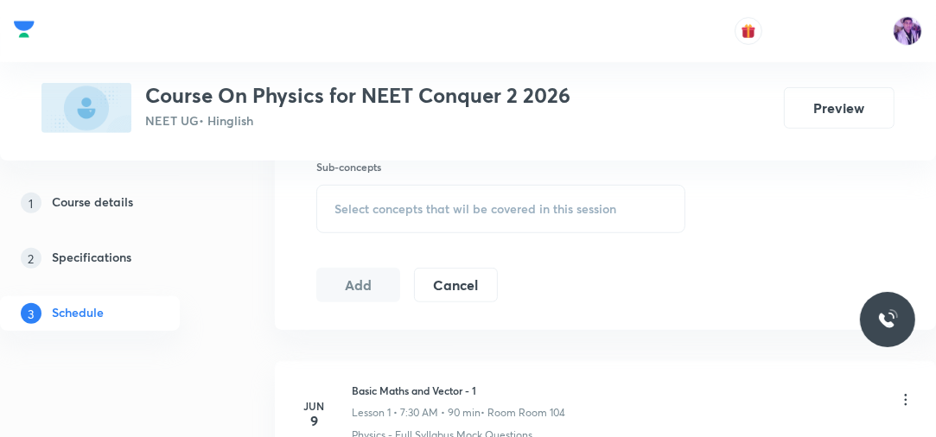
click at [425, 209] on span "Select concepts that wil be covered in this session" at bounding box center [475, 209] width 282 height 14
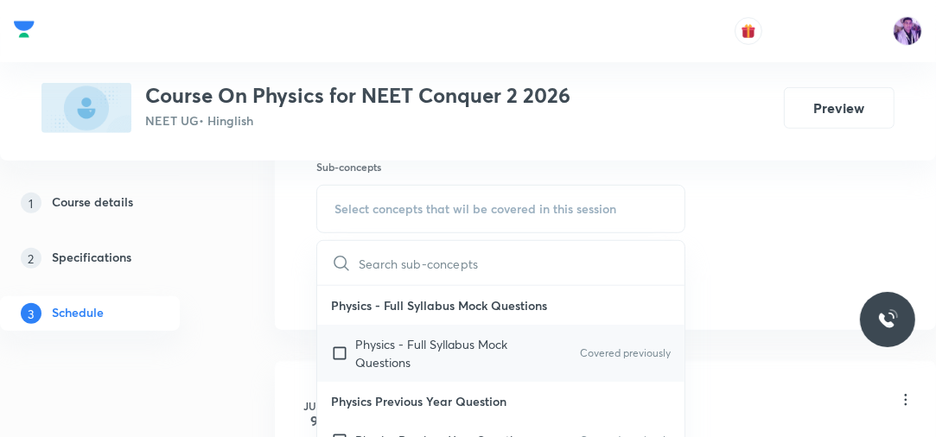
click at [372, 346] on p "Physics - Full Syllabus Mock Questions" at bounding box center [442, 353] width 175 height 36
checkbox input "true"
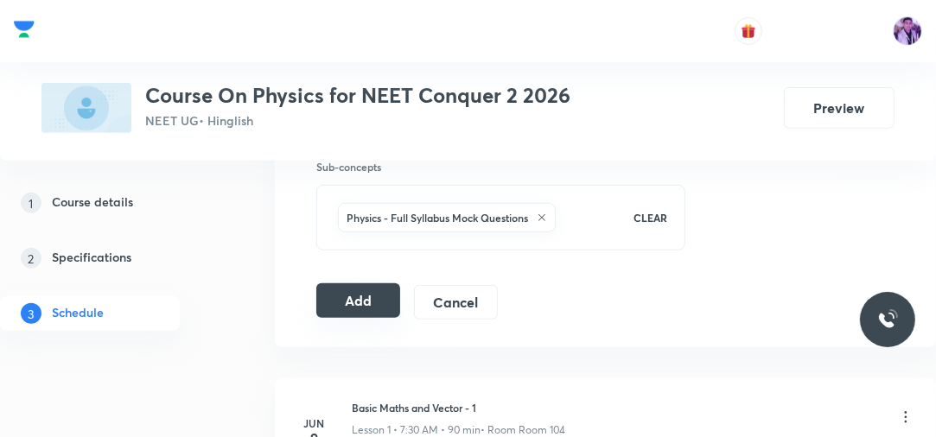
click at [353, 301] on button "Add" at bounding box center [358, 300] width 84 height 35
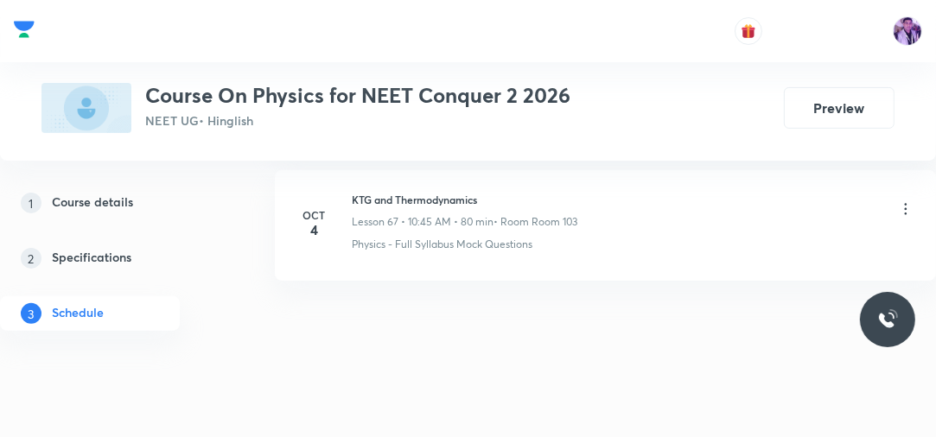
scroll to position [8887, 0]
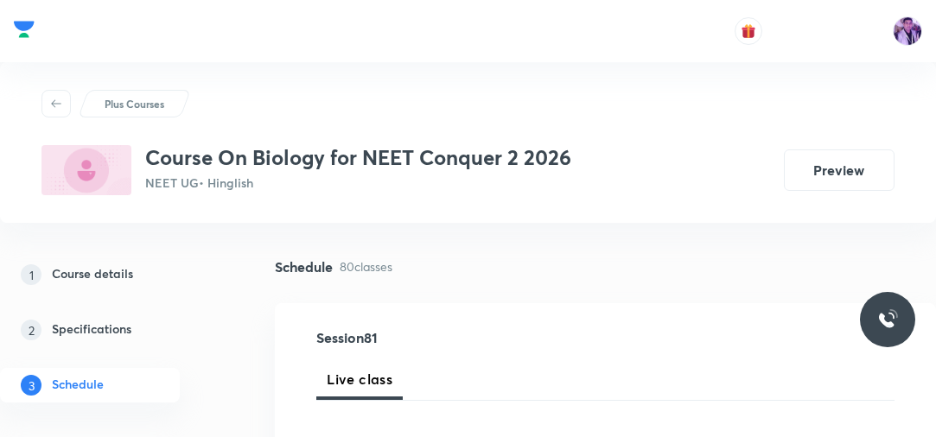
scroll to position [11353, 0]
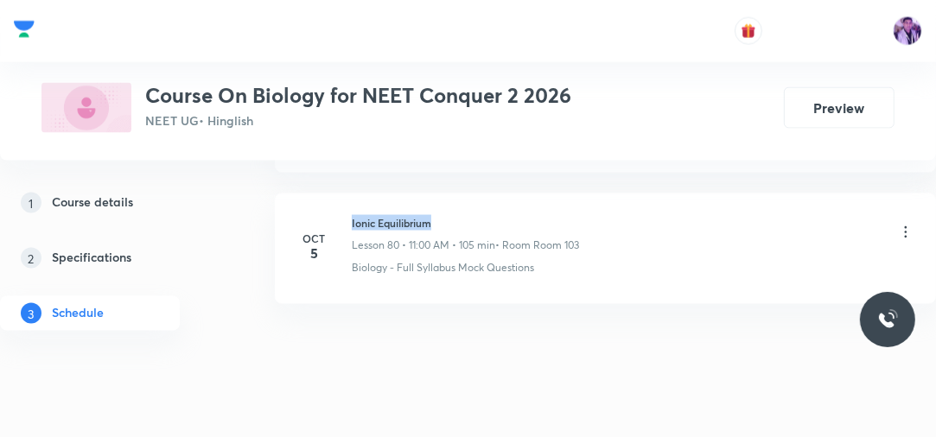
click at [433, 215] on div "[DATE] Ionic Equilibrium Lesson 80 • 11:00 AM • 105 min • Room Room 103 Biology…" at bounding box center [605, 245] width 618 height 60
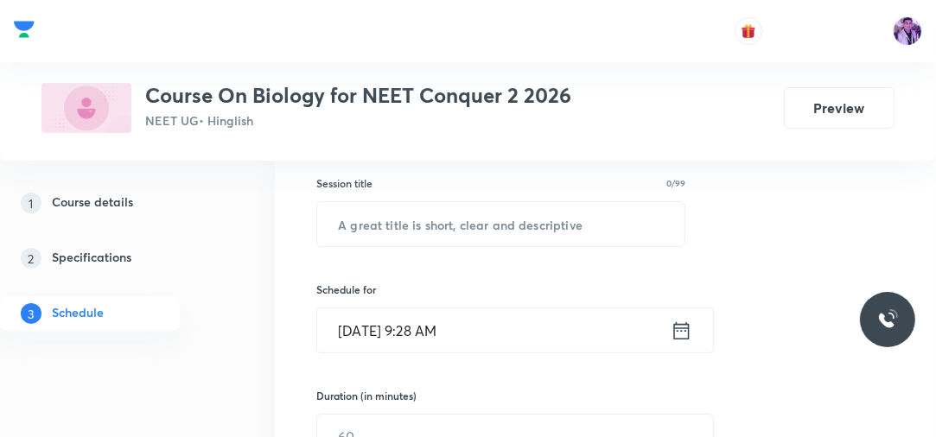
scroll to position [279, 0]
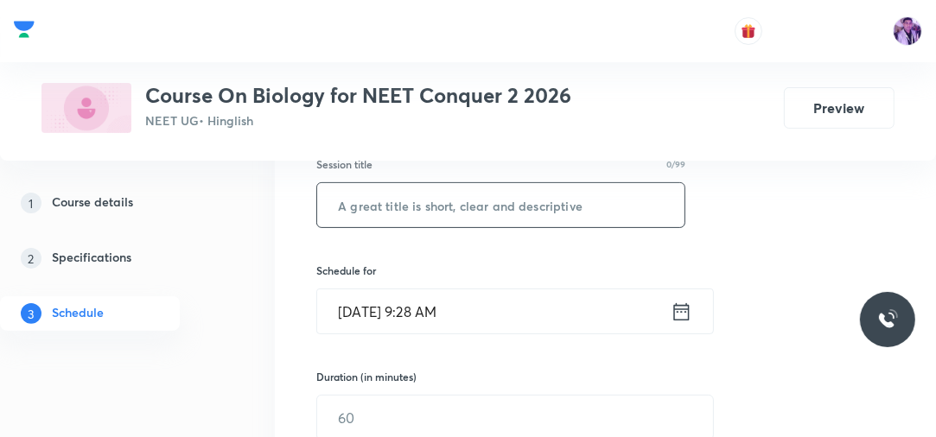
click at [517, 194] on input "text" at bounding box center [500, 205] width 367 height 44
click at [518, 196] on input "Re" at bounding box center [500, 205] width 367 height 44
type input "Respiration in Plants"
click at [431, 322] on input "[DATE] 9:28 AM" at bounding box center [493, 311] width 353 height 44
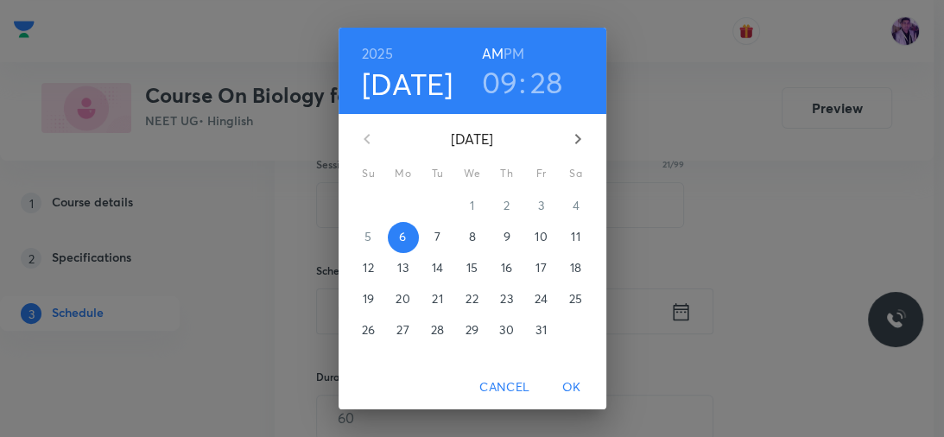
click at [499, 80] on h3 "09" at bounding box center [500, 82] width 36 height 36
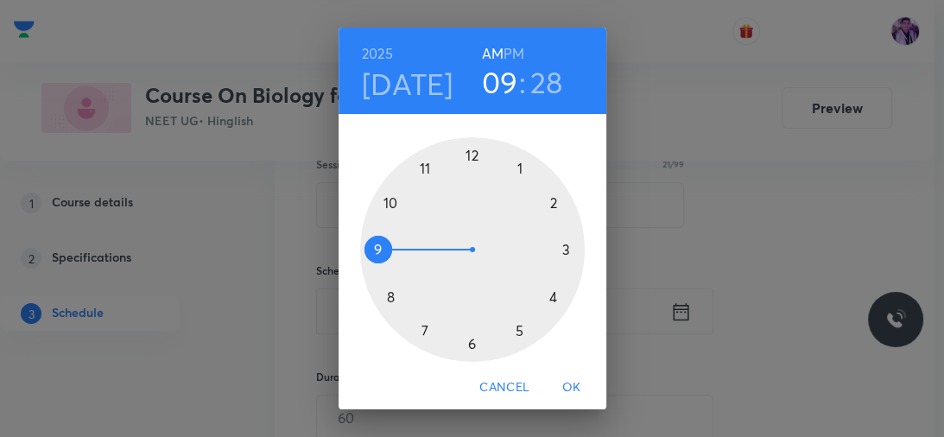
click at [469, 156] on div at bounding box center [472, 249] width 225 height 225
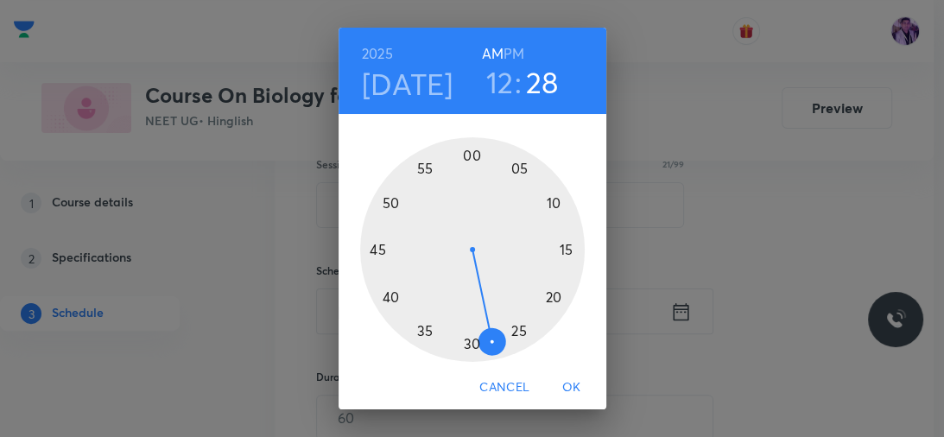
click at [547, 296] on div at bounding box center [472, 249] width 225 height 225
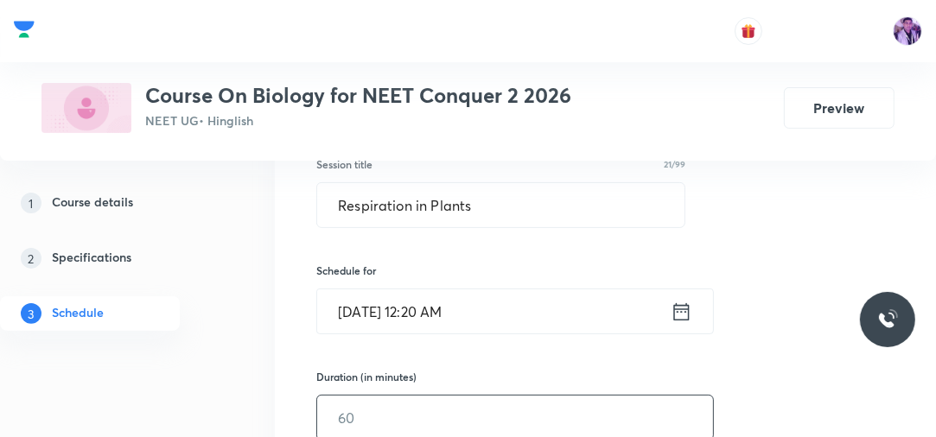
click at [408, 397] on input "text" at bounding box center [515, 418] width 396 height 44
type input "80"
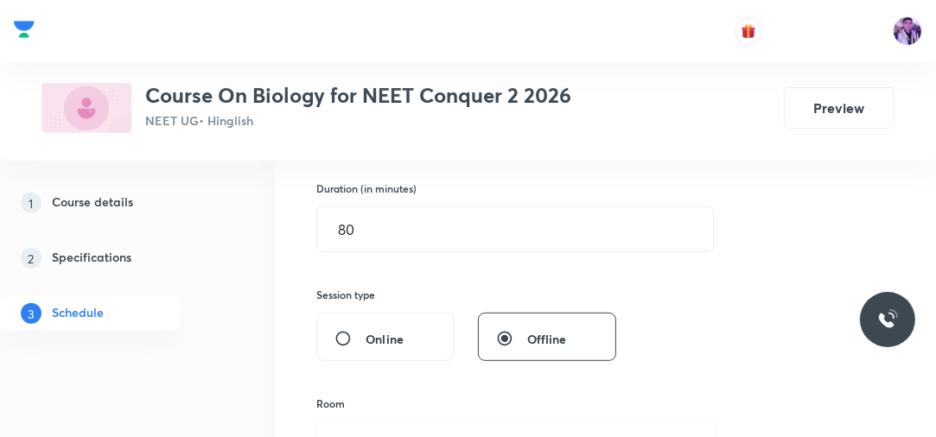
scroll to position [611, 0]
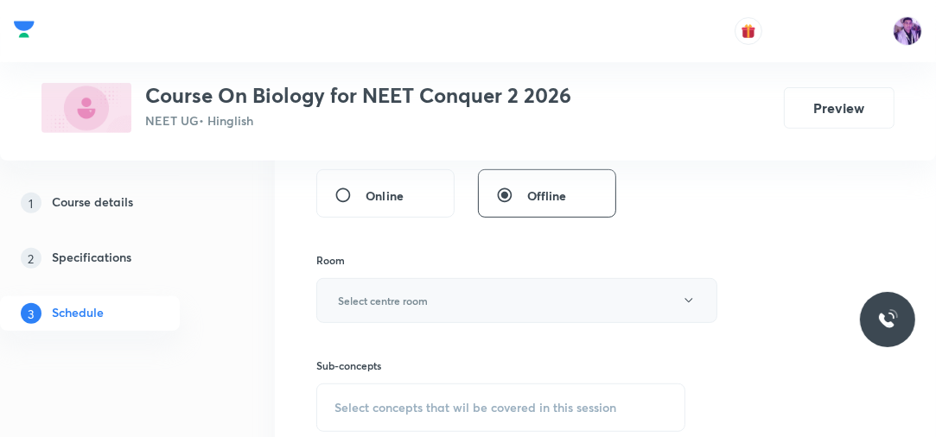
click at [397, 293] on h6 "Select centre room" at bounding box center [383, 301] width 90 height 16
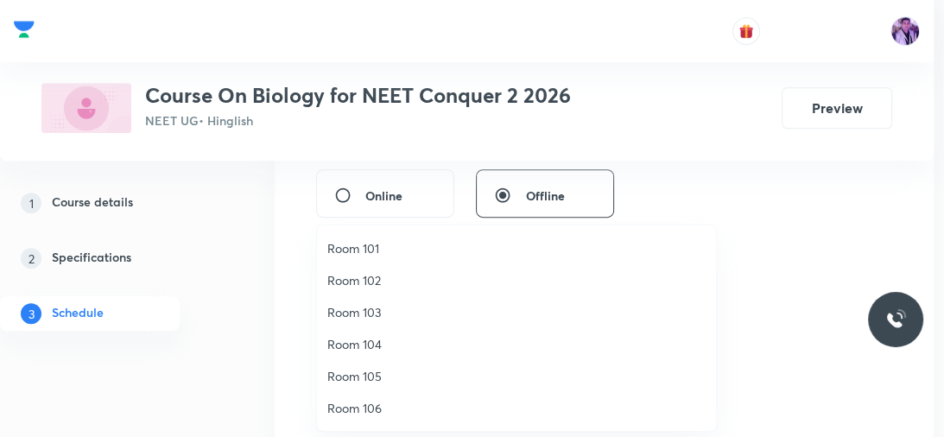
click at [384, 275] on span "Room 102" at bounding box center [516, 280] width 378 height 18
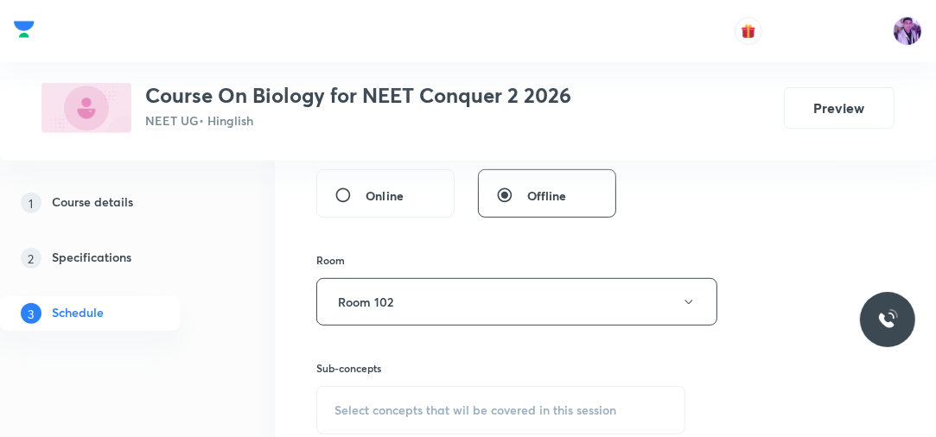
click at [391, 418] on div "Select concepts that wil be covered in this session" at bounding box center [500, 410] width 369 height 48
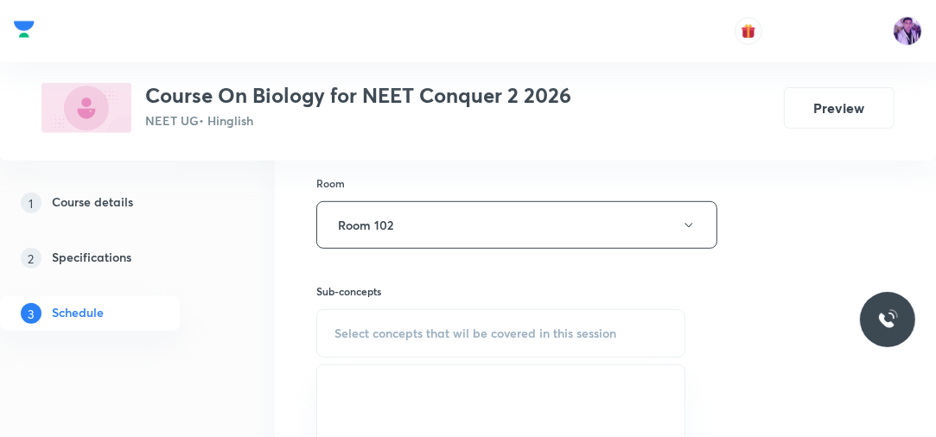
scroll to position [708, 0]
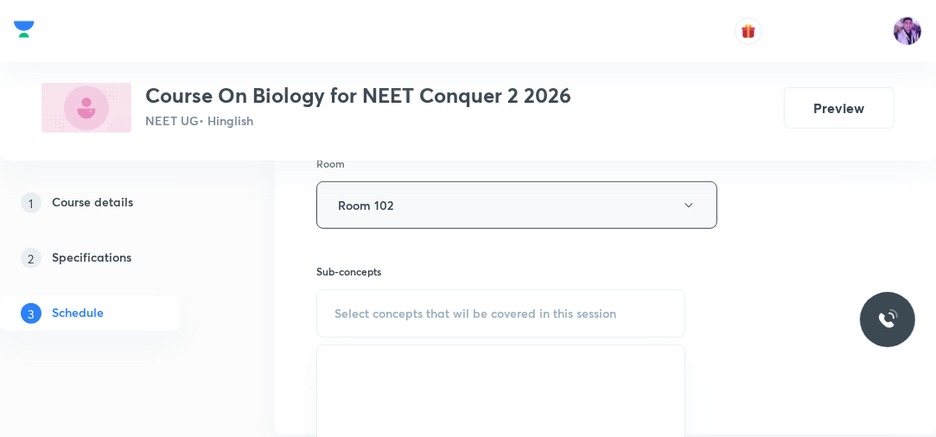
click at [550, 194] on button "Room 102" at bounding box center [516, 205] width 401 height 48
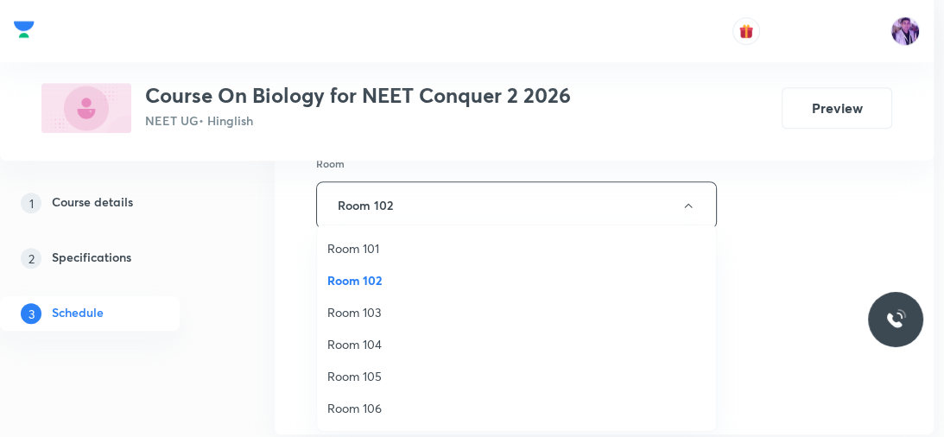
click at [373, 301] on li "Room 103" at bounding box center [516, 312] width 399 height 32
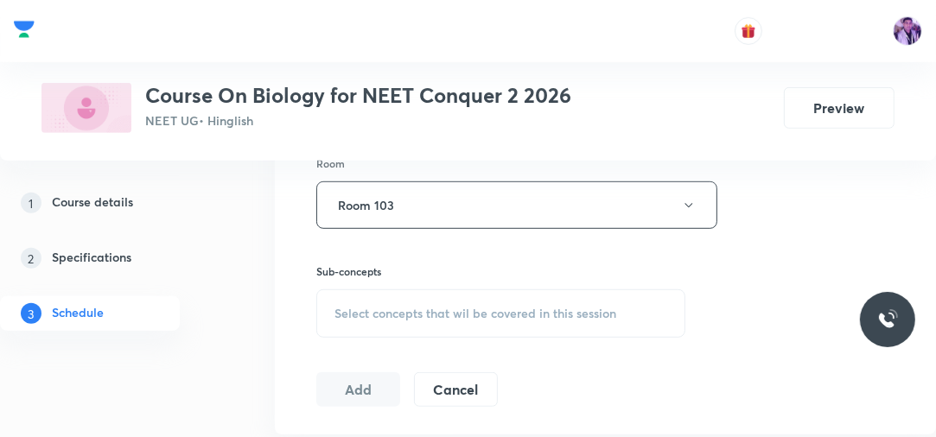
click at [373, 301] on div "Select concepts that wil be covered in this session" at bounding box center [500, 313] width 369 height 48
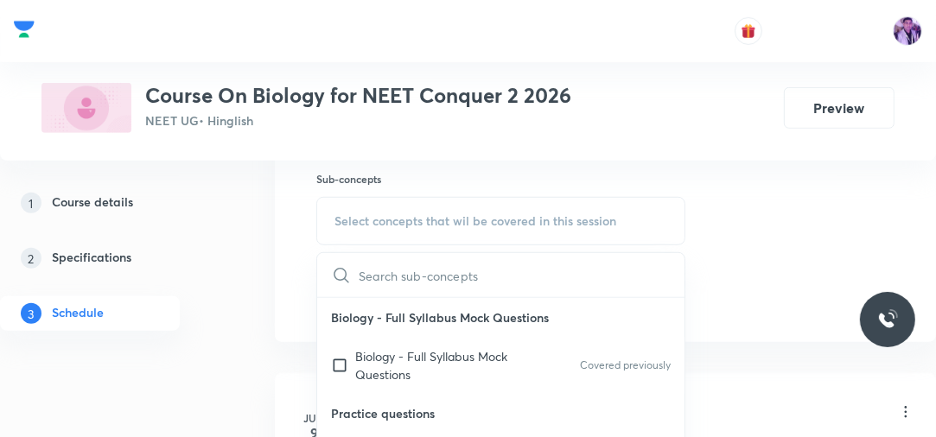
scroll to position [819, 0]
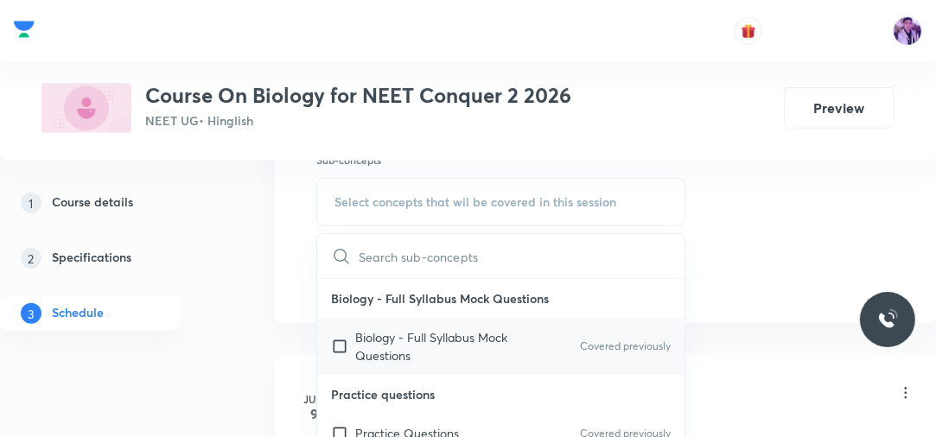
click at [404, 337] on p "Biology - Full Syllabus Mock Questions" at bounding box center [442, 346] width 175 height 36
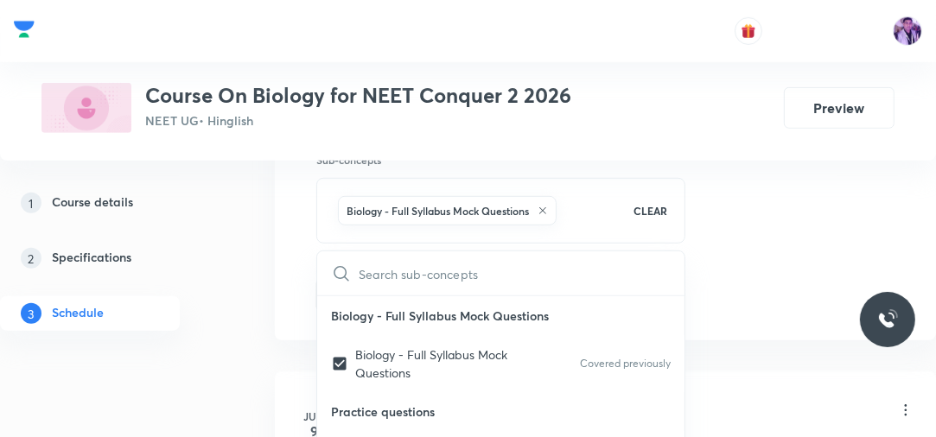
checkbox input "true"
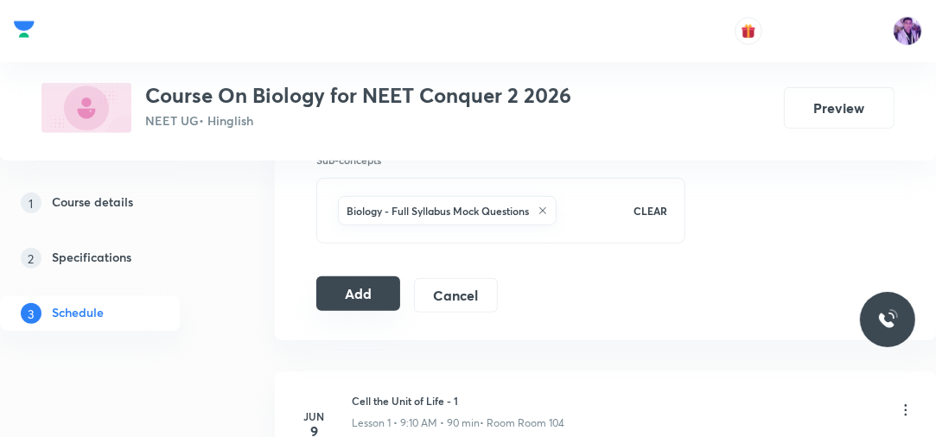
click at [365, 293] on button "Add" at bounding box center [358, 294] width 84 height 35
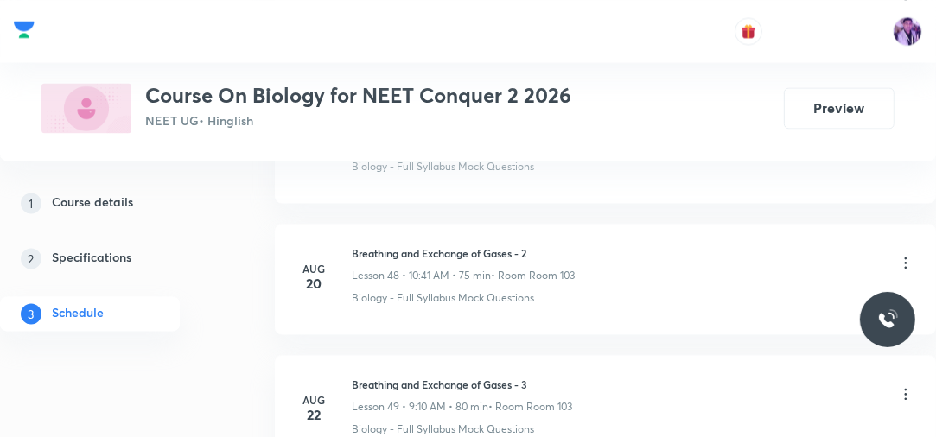
scroll to position [11371, 0]
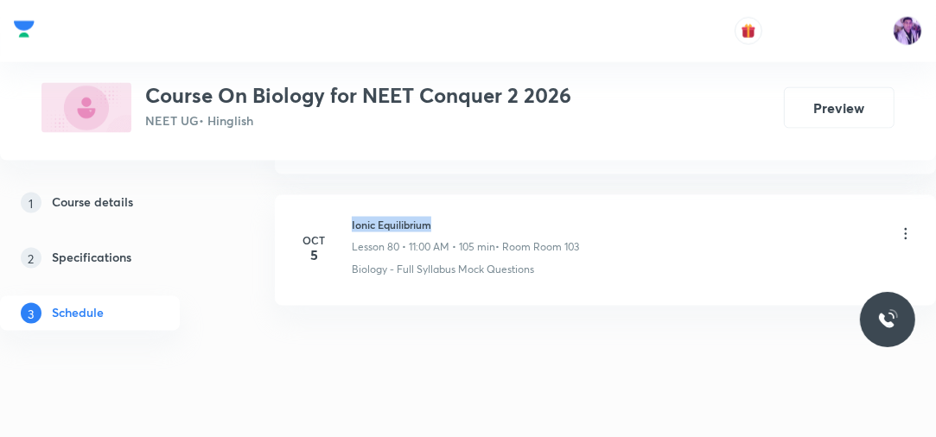
drag, startPoint x: 353, startPoint y: 191, endPoint x: 463, endPoint y: 181, distance: 111.0
click at [463, 195] on li "[DATE] Ionic Equilibrium Lesson 80 • 11:00 AM • 105 min • Room Room 103 Biology…" at bounding box center [605, 250] width 661 height 111
copy h6 "Ionic Equilibrium"
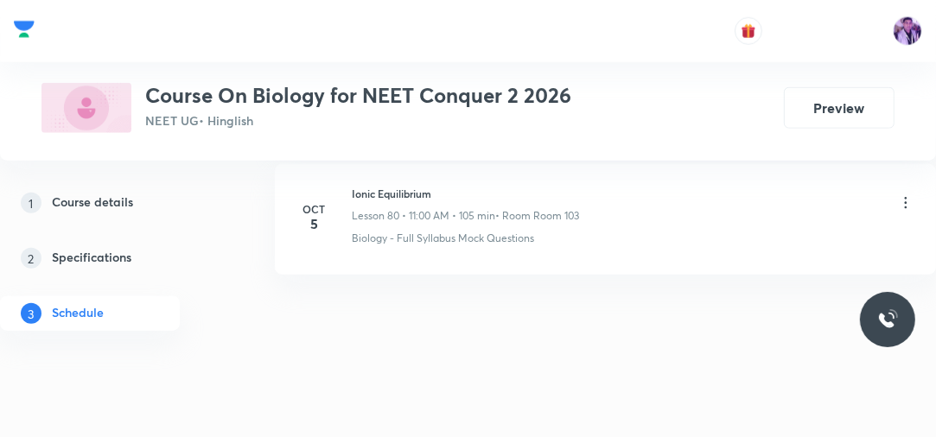
scroll to position [10590, 0]
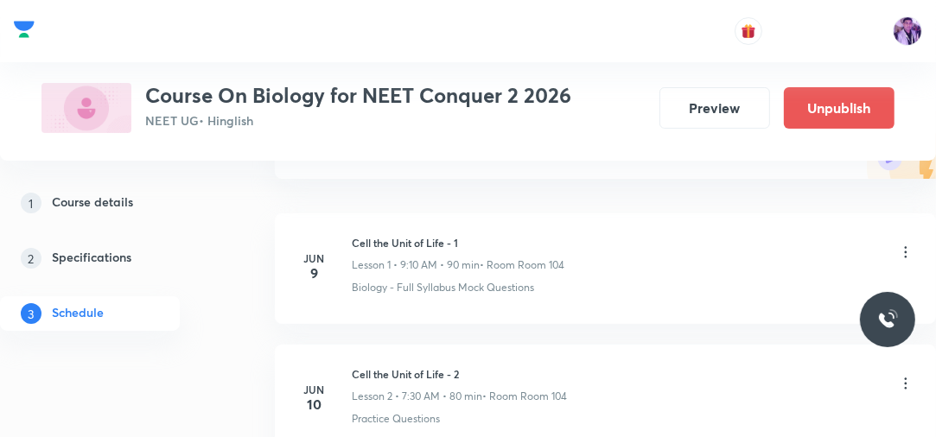
scroll to position [158, 0]
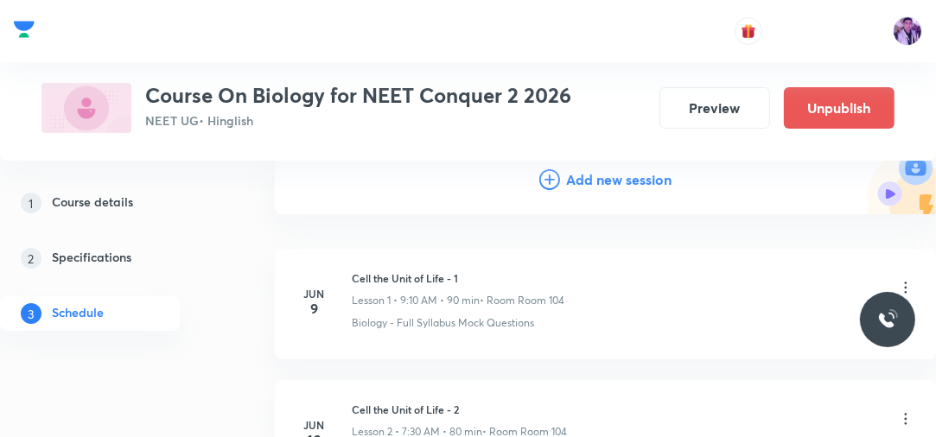
drag, startPoint x: 608, startPoint y: 194, endPoint x: 612, endPoint y: 174, distance: 20.2
click at [612, 174] on div "Add new session" at bounding box center [605, 179] width 661 height 69
click at [612, 174] on h4 "Add new session" at bounding box center [619, 180] width 105 height 14
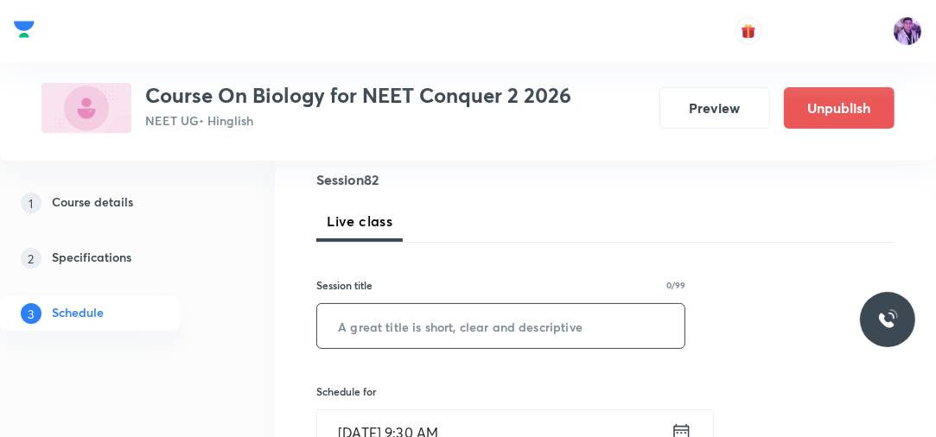
click at [413, 322] on input "text" at bounding box center [500, 326] width 367 height 44
paste input "Ionic Equilibrium"
type input "Ionic Equilibrium"
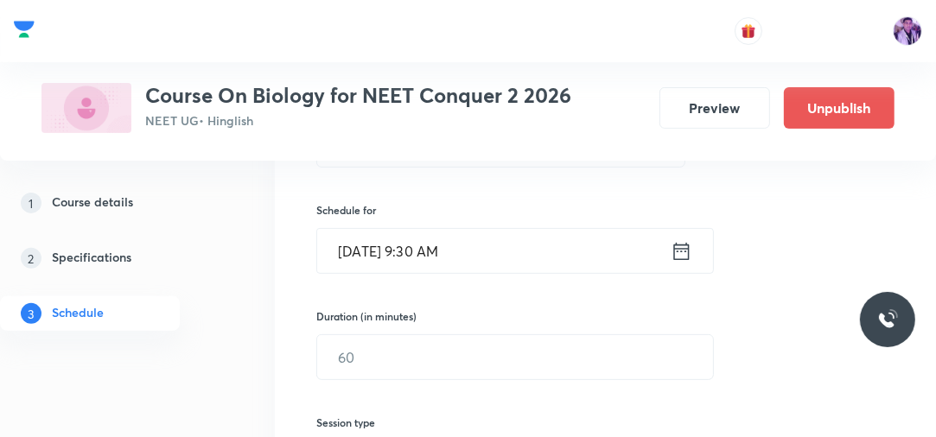
scroll to position [407, 0]
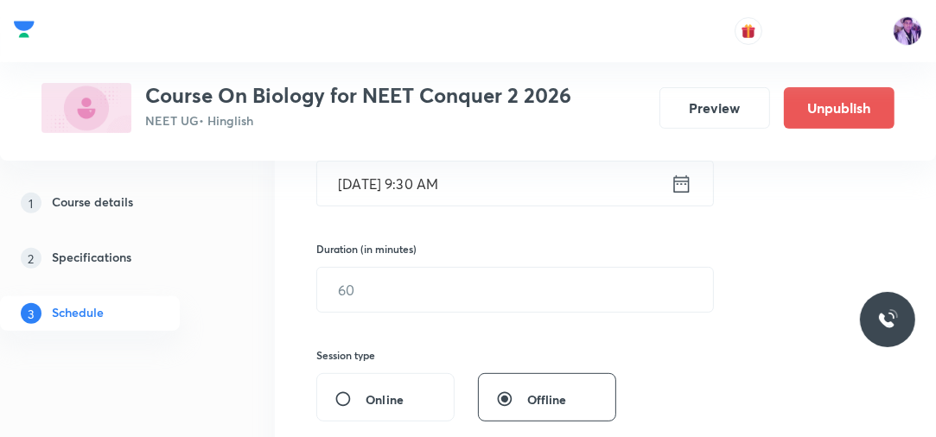
click at [429, 191] on input "[DATE] 9:30 AM" at bounding box center [493, 184] width 353 height 44
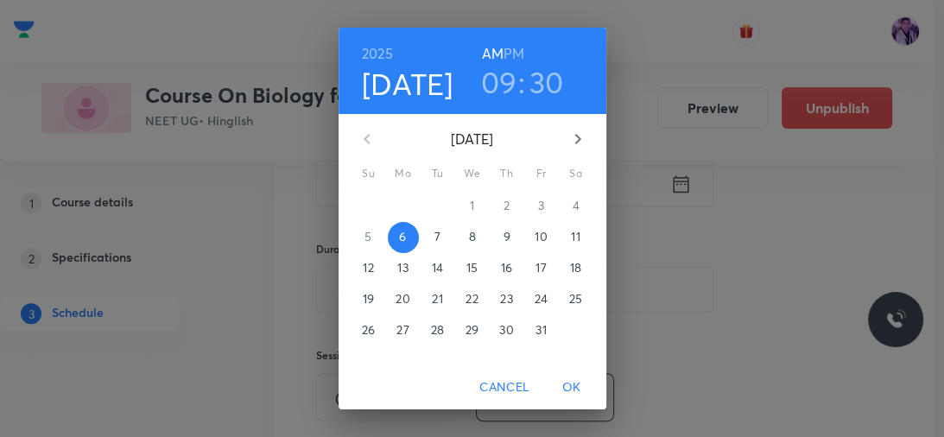
click at [504, 73] on h3 "09" at bounding box center [499, 82] width 36 height 36
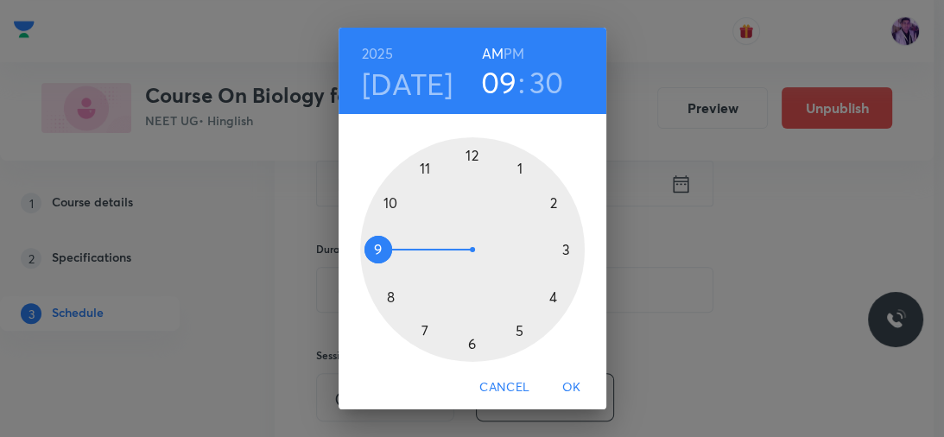
click at [543, 88] on h3 "30" at bounding box center [547, 82] width 35 height 36
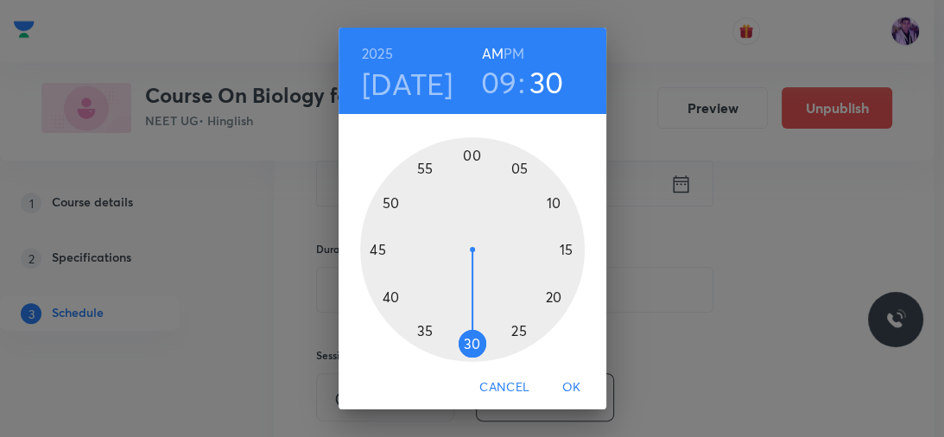
click at [495, 87] on h3 "09" at bounding box center [499, 82] width 36 height 36
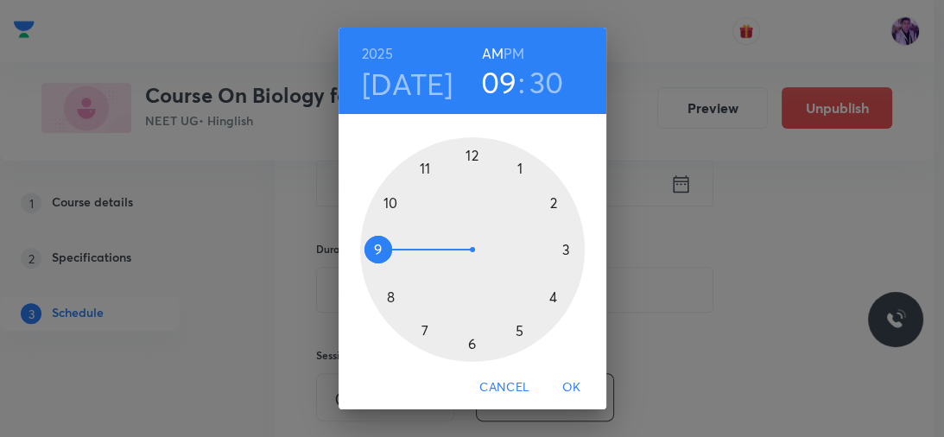
click at [512, 48] on h6 "PM" at bounding box center [514, 53] width 21 height 24
click at [467, 152] on div at bounding box center [472, 249] width 225 height 225
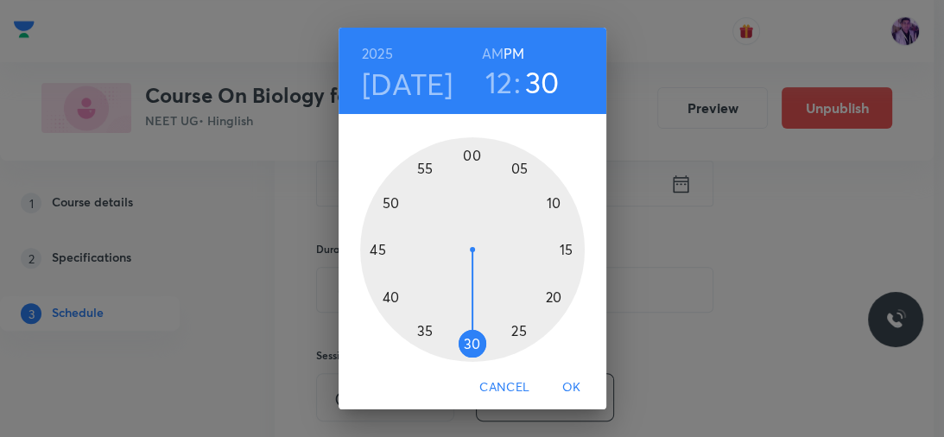
click at [499, 92] on h3 "12" at bounding box center [500, 82] width 28 height 36
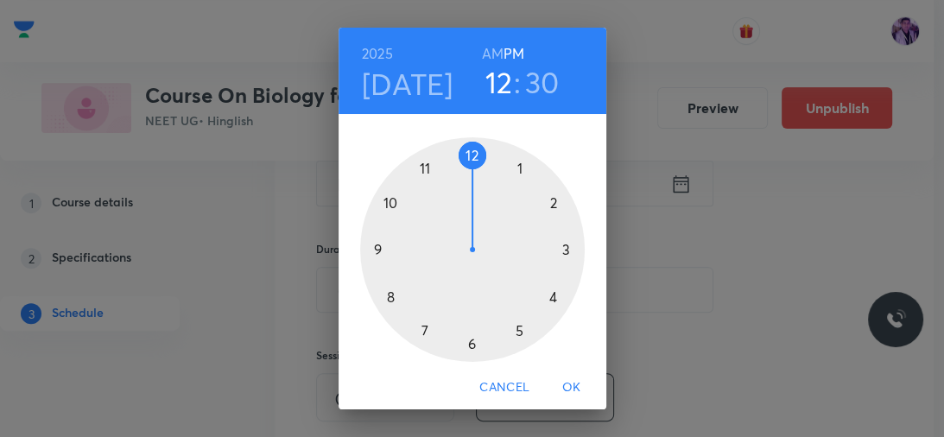
click at [550, 200] on div at bounding box center [472, 249] width 225 height 225
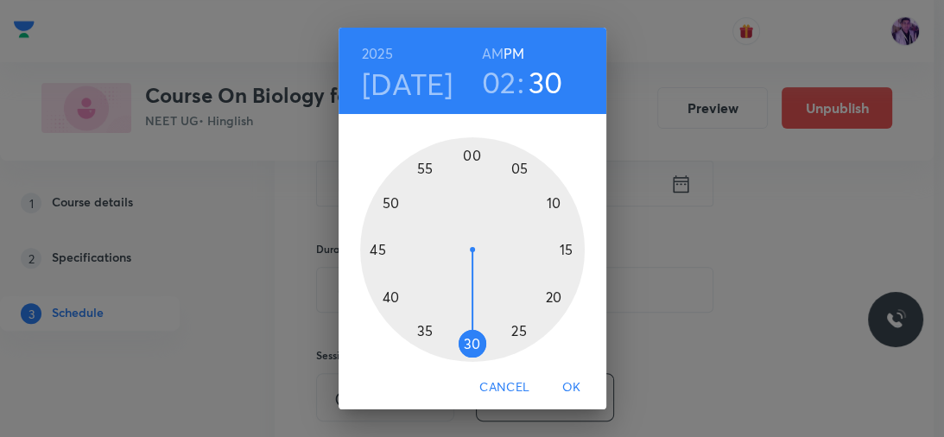
click at [518, 167] on div at bounding box center [472, 249] width 225 height 225
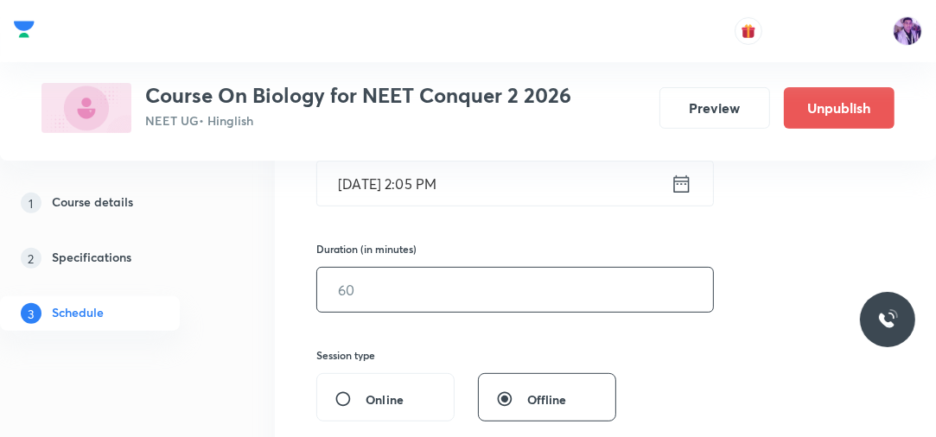
click at [372, 289] on input "text" at bounding box center [515, 290] width 396 height 44
type input "1"
type input "90"
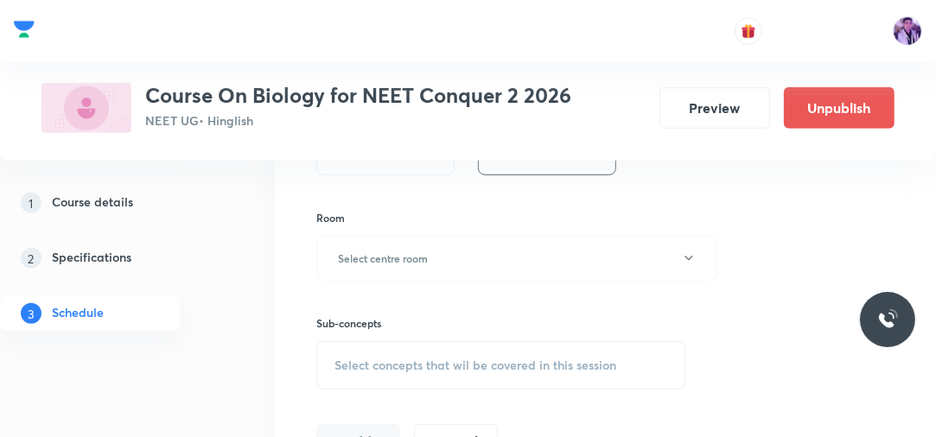
scroll to position [683, 0]
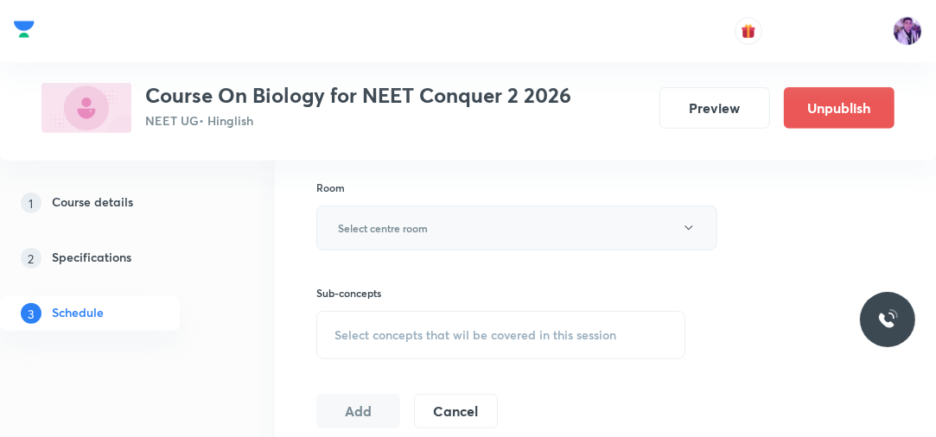
click at [378, 207] on button "Select centre room" at bounding box center [516, 228] width 401 height 45
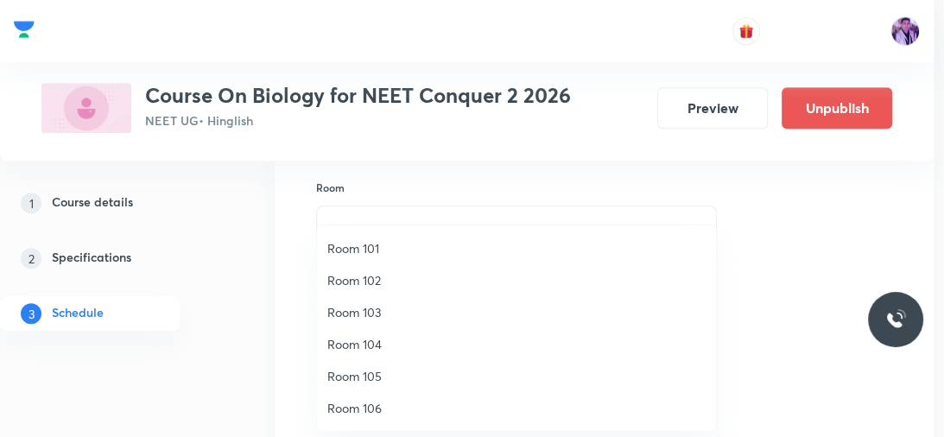
click at [351, 281] on span "Room 102" at bounding box center [516, 280] width 378 height 18
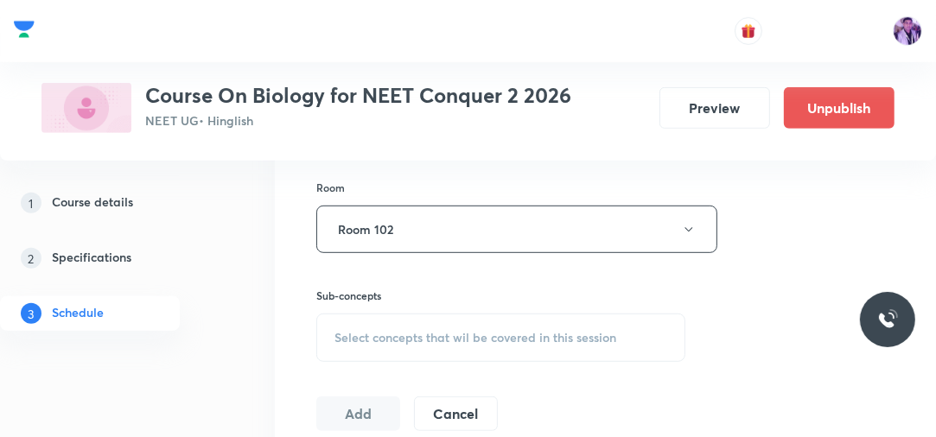
click at [397, 343] on div "Select concepts that wil be covered in this session" at bounding box center [500, 338] width 369 height 48
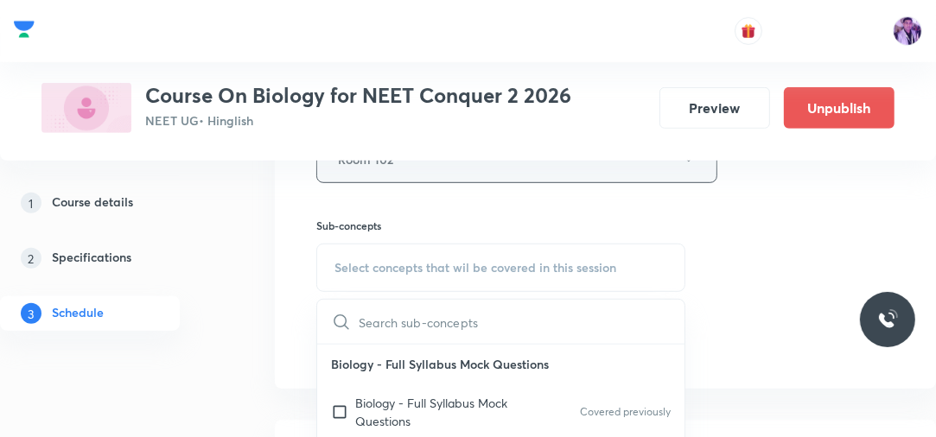
click at [478, 167] on button "Room 102" at bounding box center [516, 160] width 401 height 48
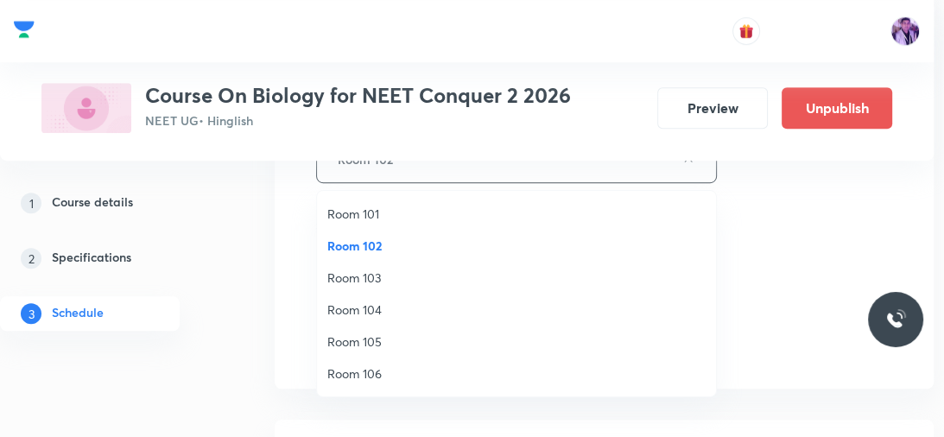
click at [370, 274] on span "Room 103" at bounding box center [516, 278] width 378 height 18
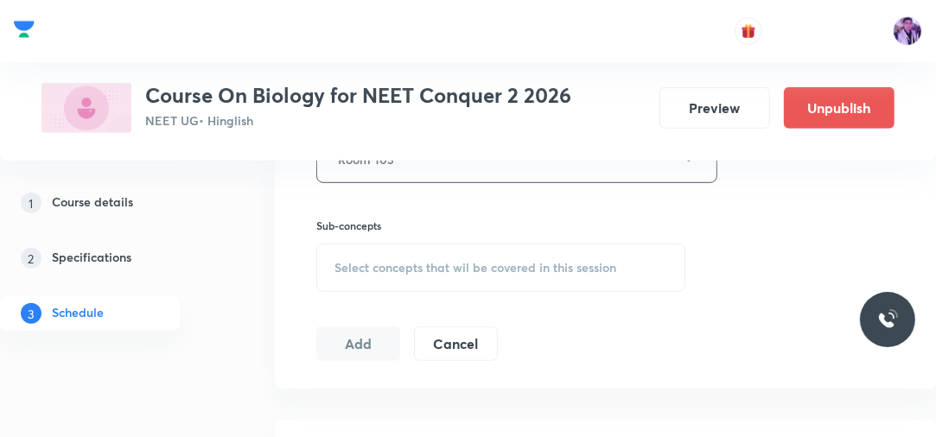
click at [397, 261] on span "Select concepts that wil be covered in this session" at bounding box center [475, 268] width 282 height 14
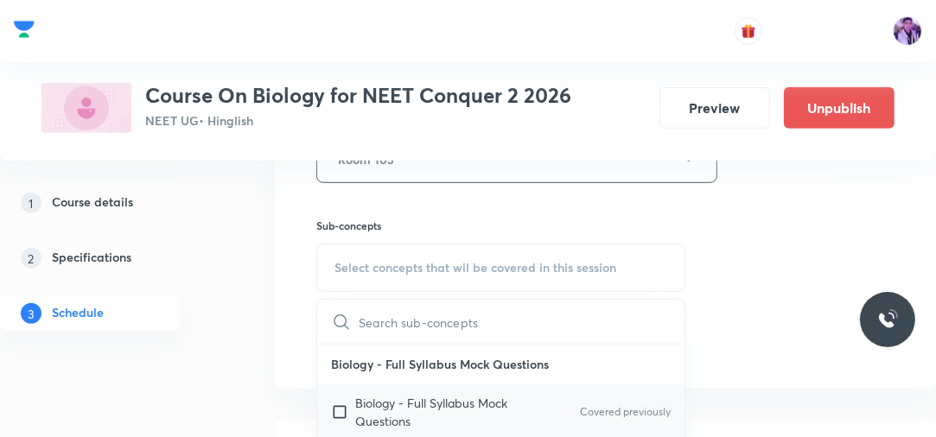
click at [371, 394] on p "Biology - Full Syllabus Mock Questions" at bounding box center [442, 412] width 175 height 36
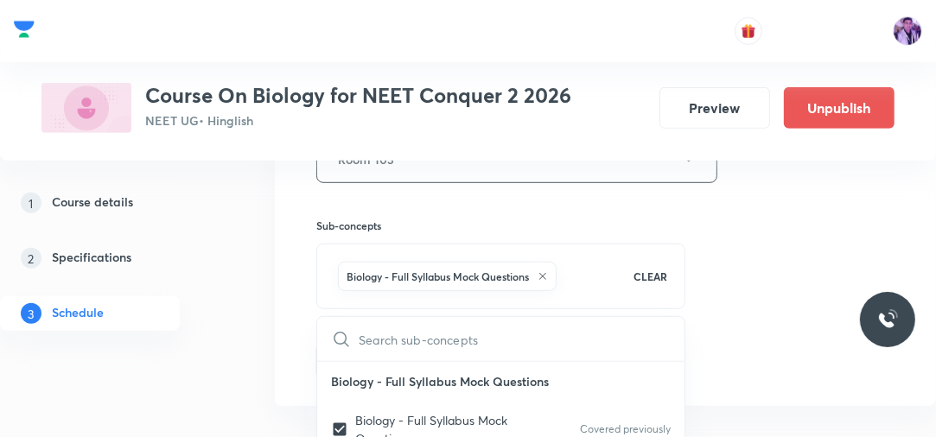
checkbox input "true"
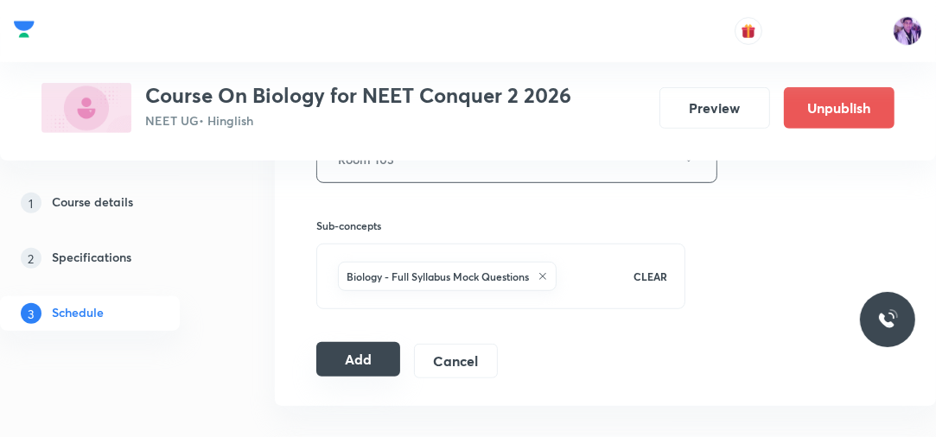
click at [346, 349] on button "Add" at bounding box center [358, 359] width 84 height 35
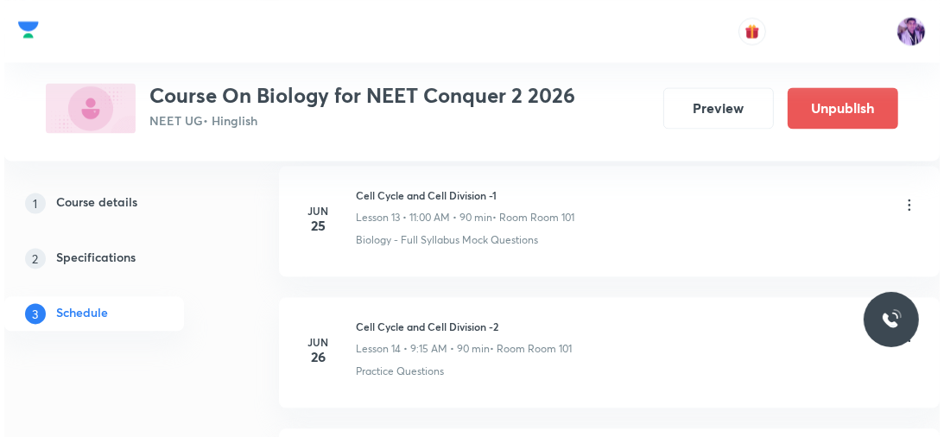
scroll to position [11502, 0]
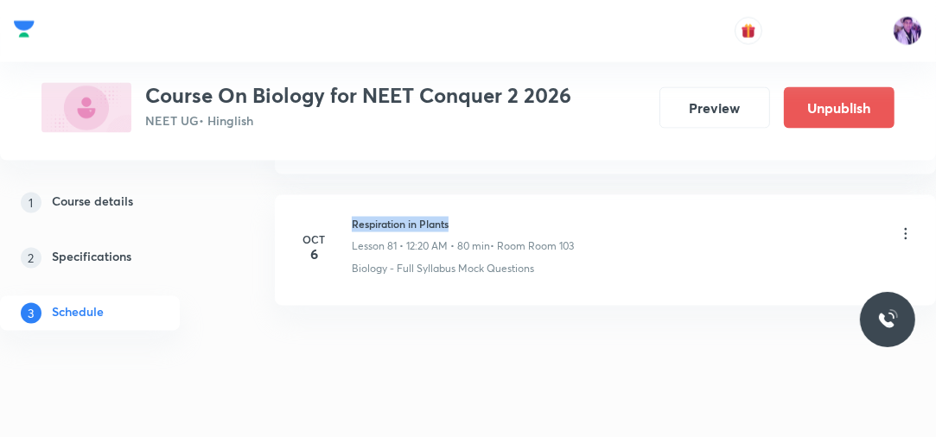
drag, startPoint x: 354, startPoint y: 194, endPoint x: 467, endPoint y: 188, distance: 112.5
click at [467, 217] on h6 "Respiration in Plants" at bounding box center [463, 225] width 222 height 16
copy h6 "Respiration in Plants"
click at [906, 229] on icon at bounding box center [906, 234] width 3 height 11
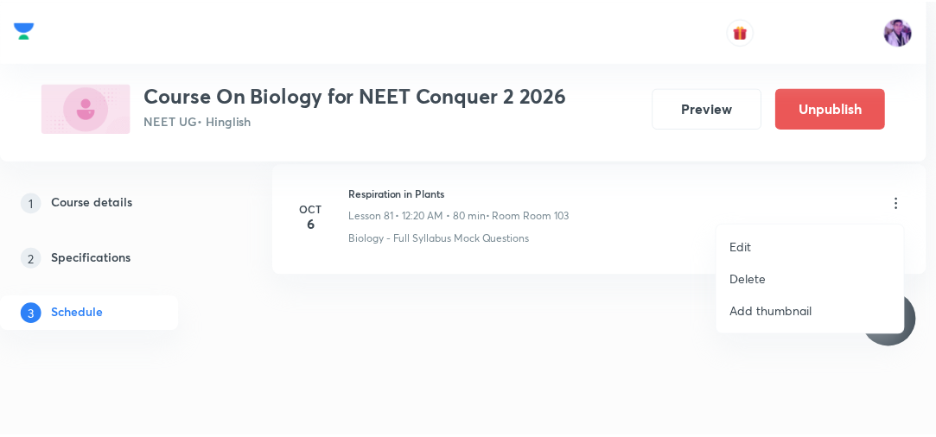
scroll to position [10721, 0]
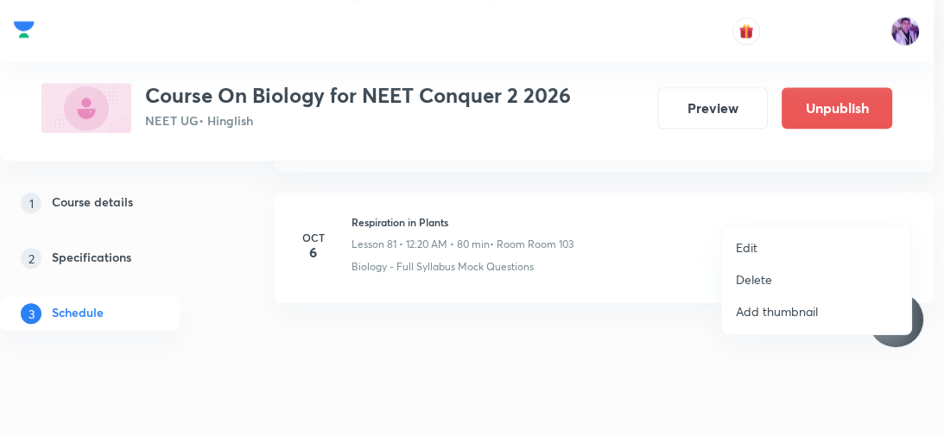
click at [750, 266] on li "Delete" at bounding box center [816, 280] width 189 height 32
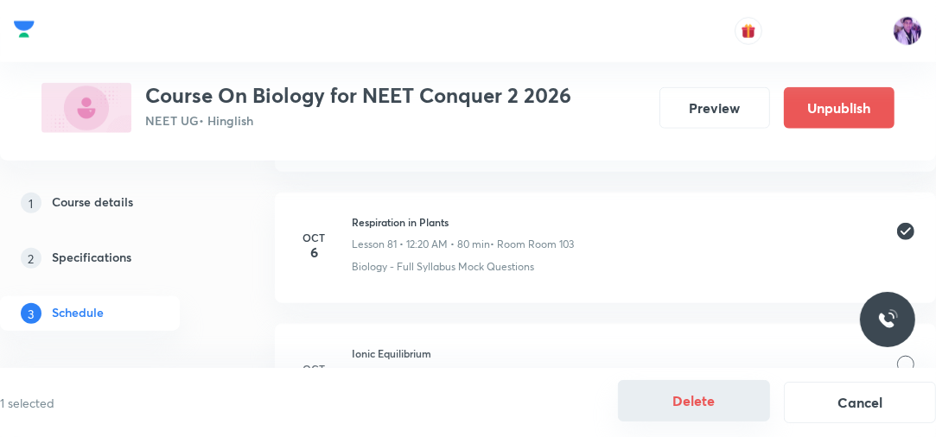
click at [701, 394] on button "Delete" at bounding box center [694, 400] width 152 height 41
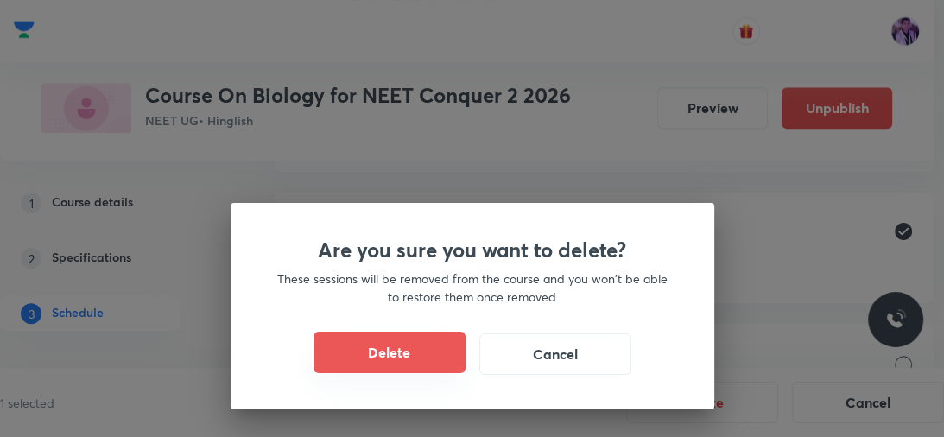
click at [454, 353] on button "Delete" at bounding box center [390, 352] width 152 height 41
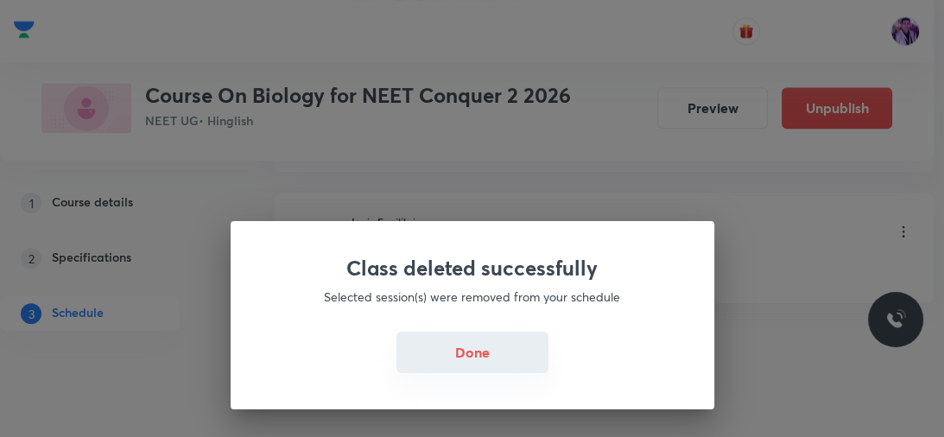
click at [453, 352] on button "Done" at bounding box center [473, 352] width 152 height 41
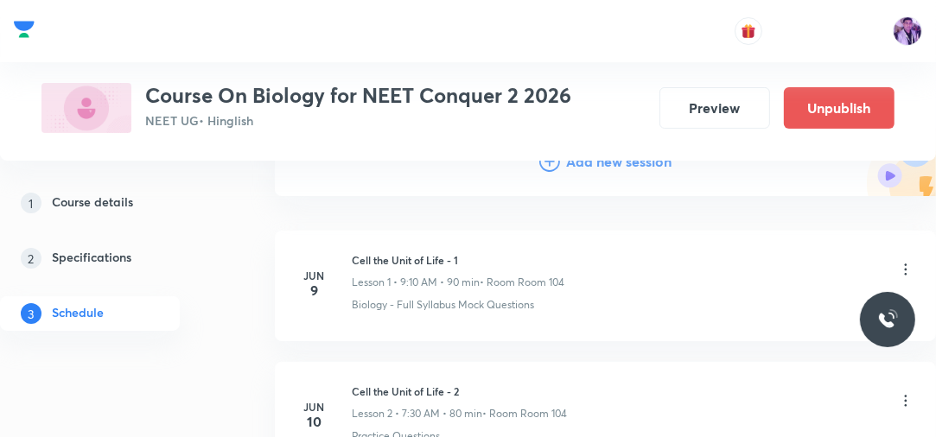
scroll to position [142, 0]
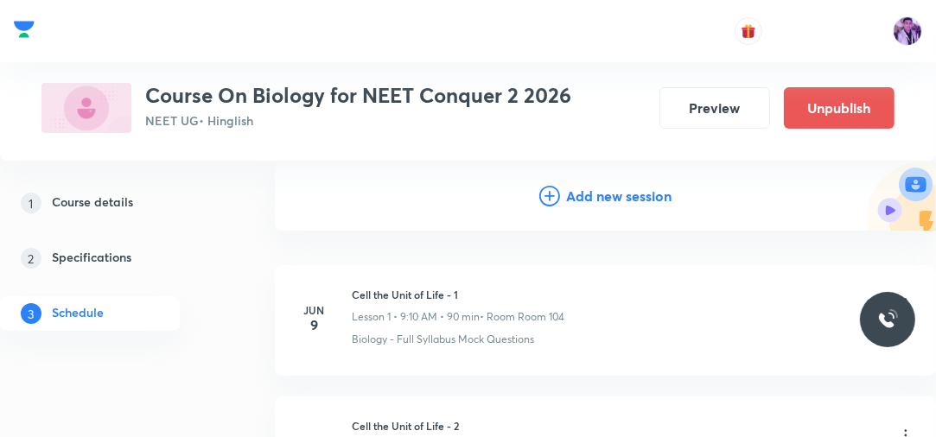
click at [645, 200] on h4 "Add new session" at bounding box center [619, 196] width 105 height 14
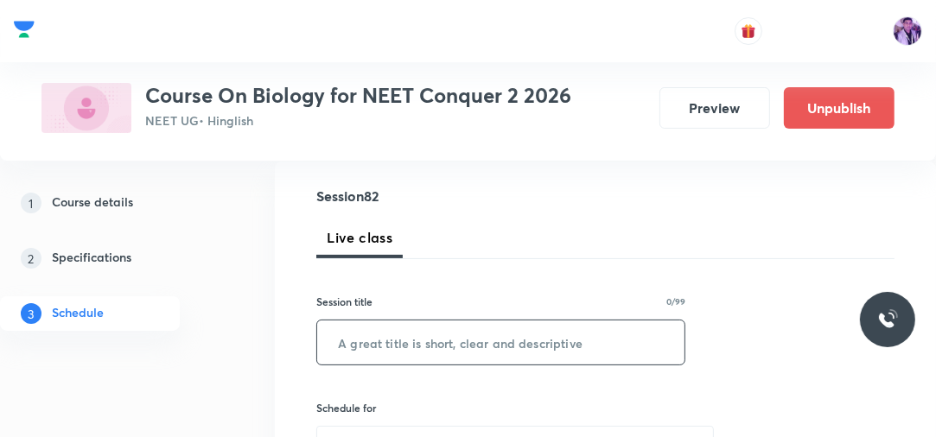
click at [421, 329] on input "text" at bounding box center [500, 343] width 367 height 44
paste input "Respiration in Plants"
type input "Respiration in Plants"
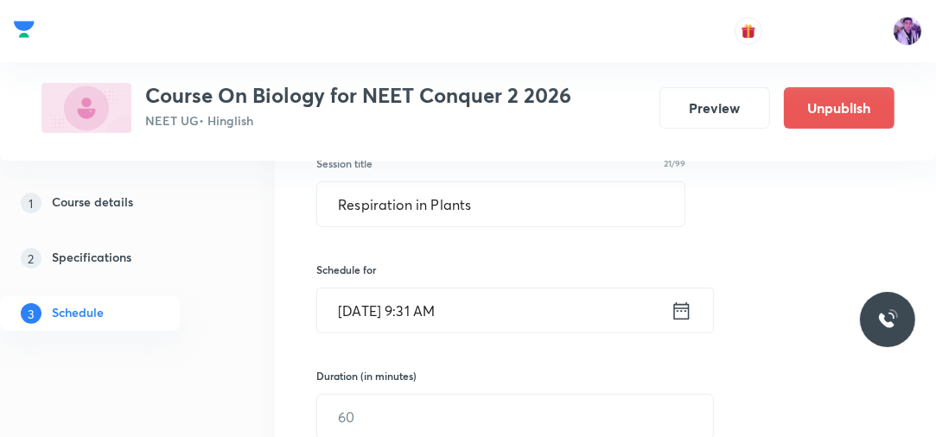
scroll to position [335, 0]
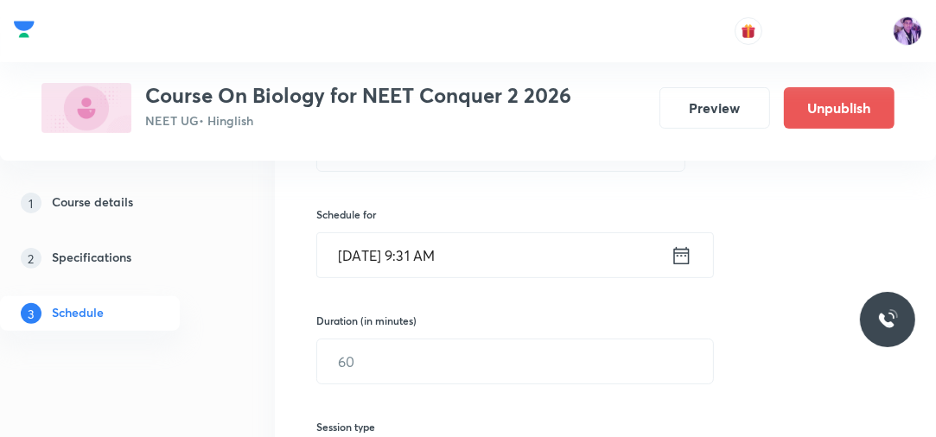
click at [422, 271] on input "[DATE] 9:31 AM" at bounding box center [493, 255] width 353 height 44
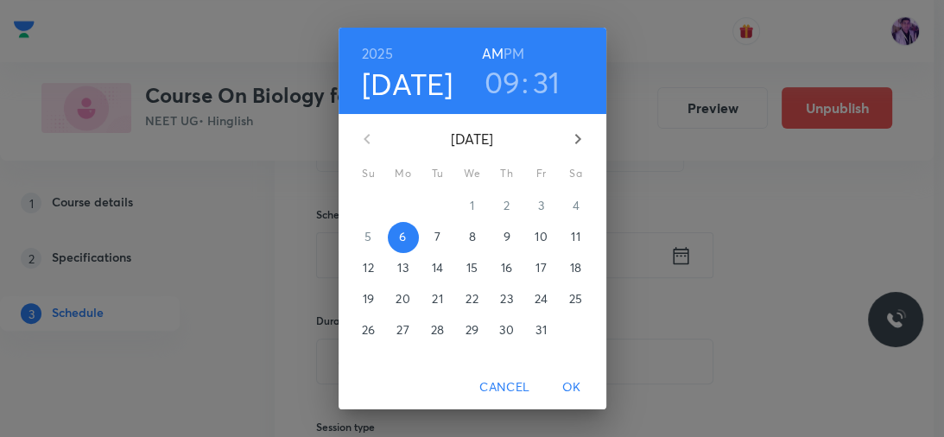
click at [490, 90] on h3 "09" at bounding box center [503, 82] width 36 height 36
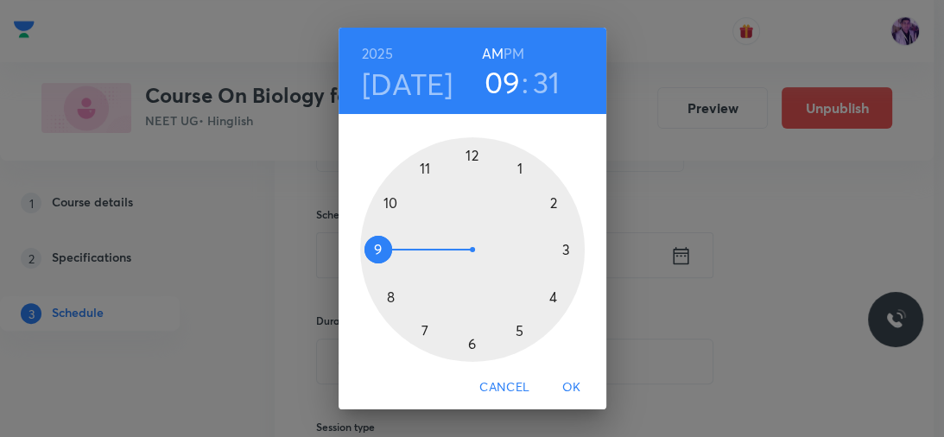
click at [508, 60] on h6 "PM" at bounding box center [514, 53] width 21 height 24
click at [469, 155] on div at bounding box center [472, 249] width 225 height 225
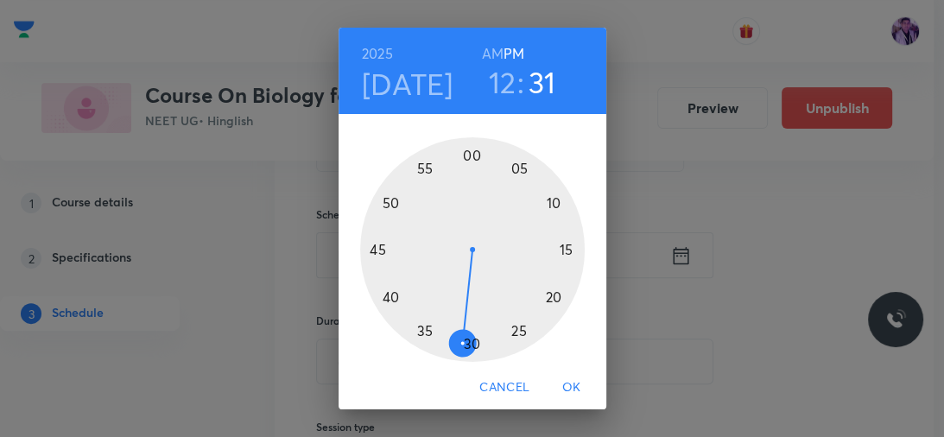
click at [547, 296] on div at bounding box center [472, 249] width 225 height 225
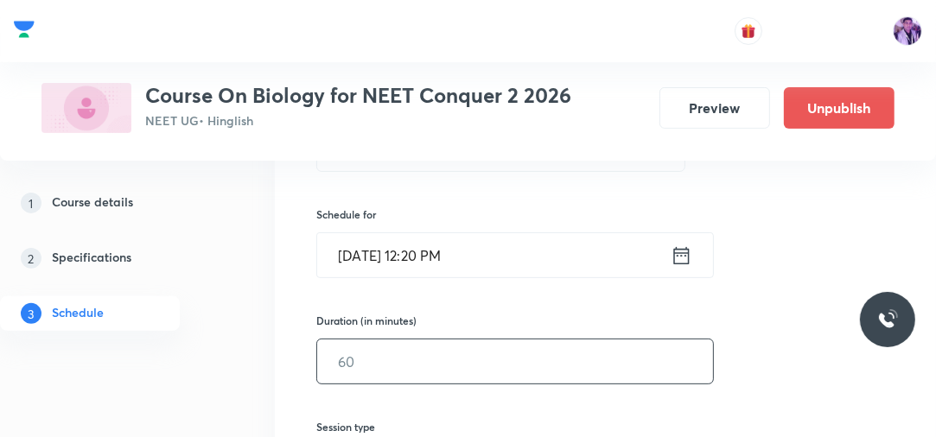
click at [397, 342] on input "text" at bounding box center [515, 362] width 396 height 44
type input "80"
click at [215, 338] on div "1 Course details 2 Specifications 3 Schedule" at bounding box center [114, 269] width 229 height 166
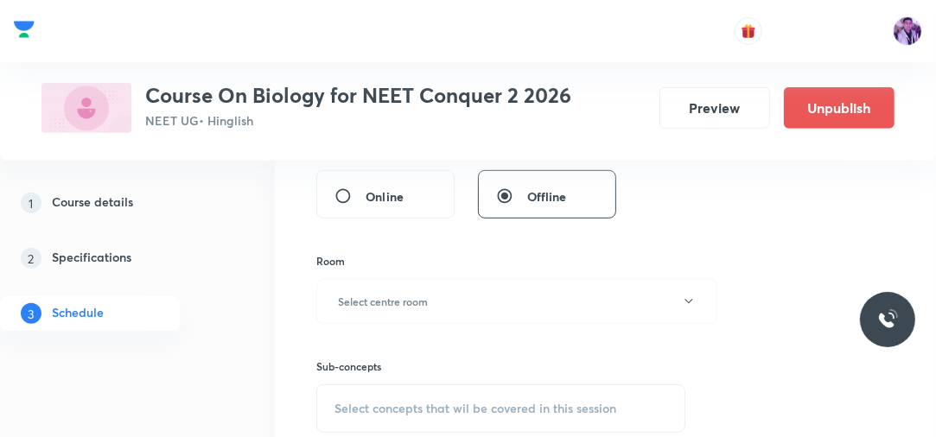
scroll to position [612, 0]
click at [347, 302] on h6 "Select centre room" at bounding box center [383, 300] width 90 height 16
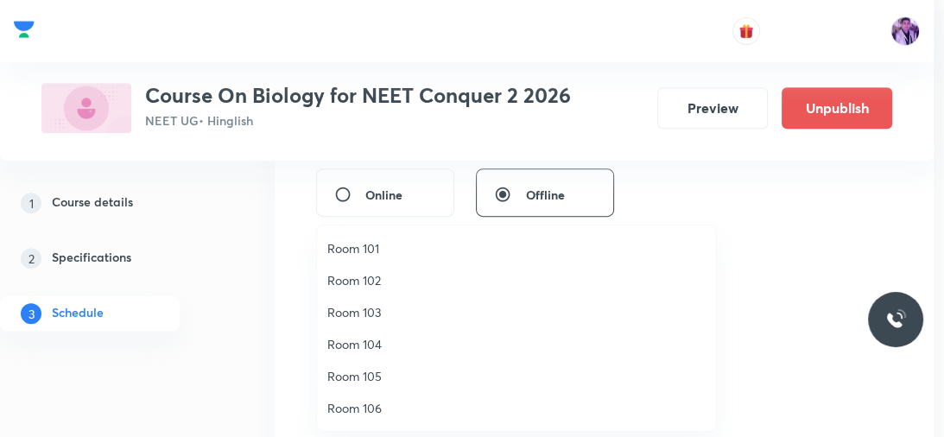
click at [359, 275] on span "Room 102" at bounding box center [516, 280] width 378 height 18
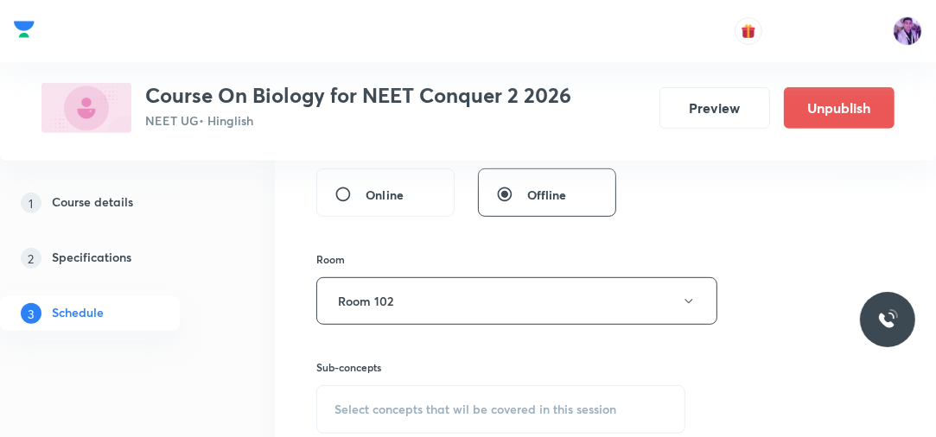
drag, startPoint x: 316, startPoint y: 325, endPoint x: 302, endPoint y: 332, distance: 16.2
click at [302, 332] on div "Session 82 Live class Session title 21/99 Respiration in Plants ​ Schedule for …" at bounding box center [605, 111] width 661 height 839
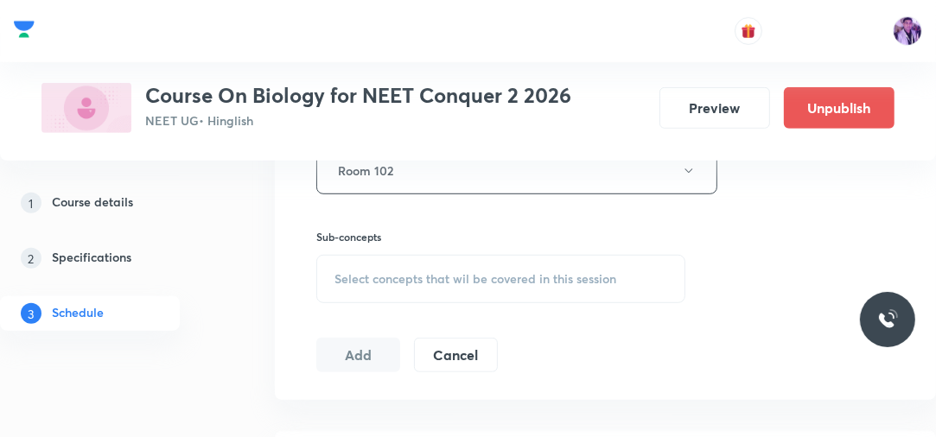
scroll to position [750, 0]
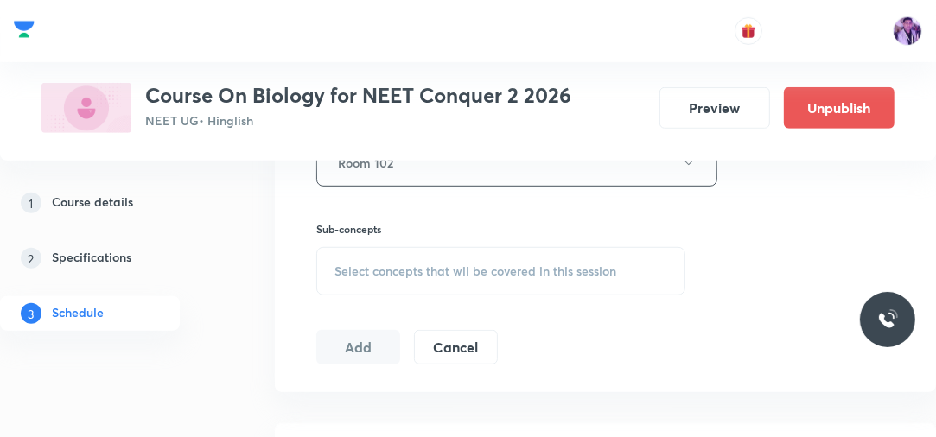
click at [403, 257] on div "Select concepts that wil be covered in this session" at bounding box center [500, 271] width 369 height 48
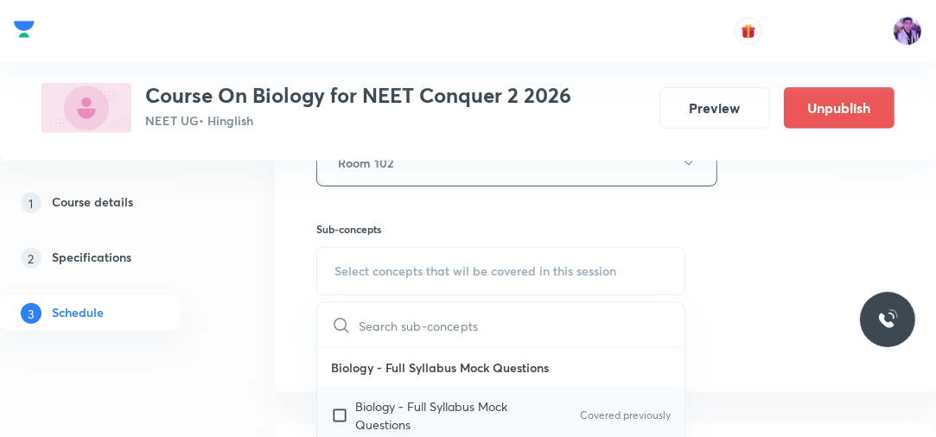
click at [341, 412] on input "checkbox" at bounding box center [343, 415] width 24 height 36
checkbox input "true"
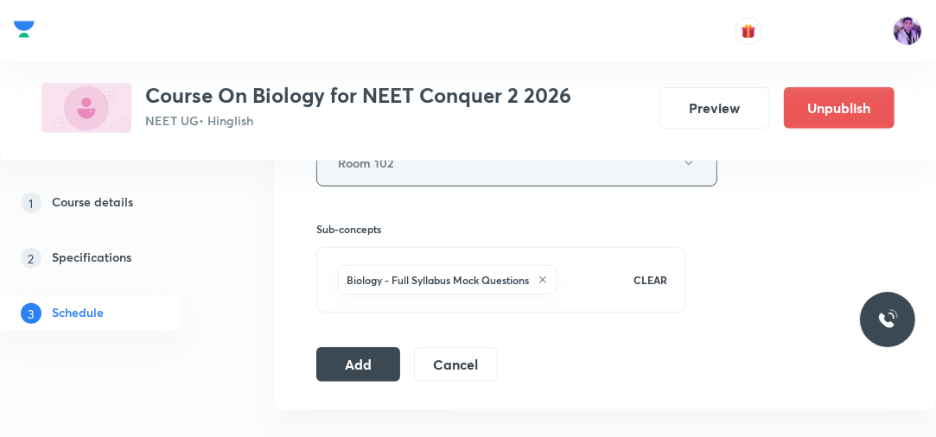
click at [400, 166] on button "Room 102" at bounding box center [516, 163] width 401 height 48
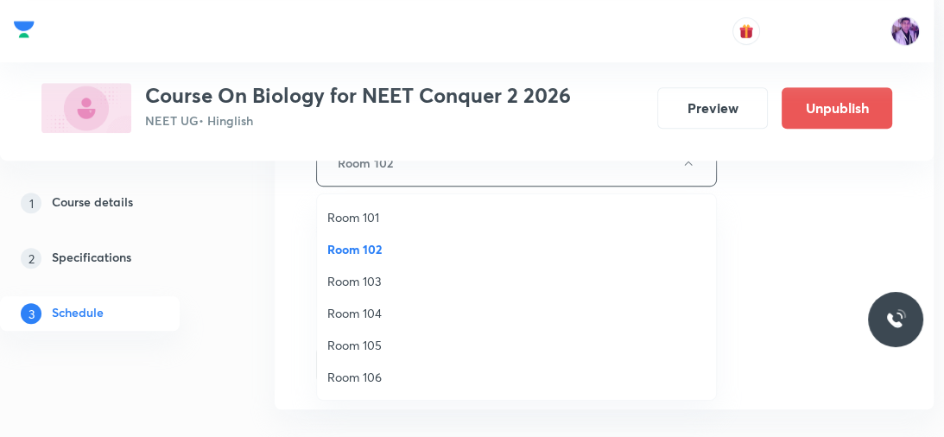
click at [365, 277] on span "Room 103" at bounding box center [516, 281] width 378 height 18
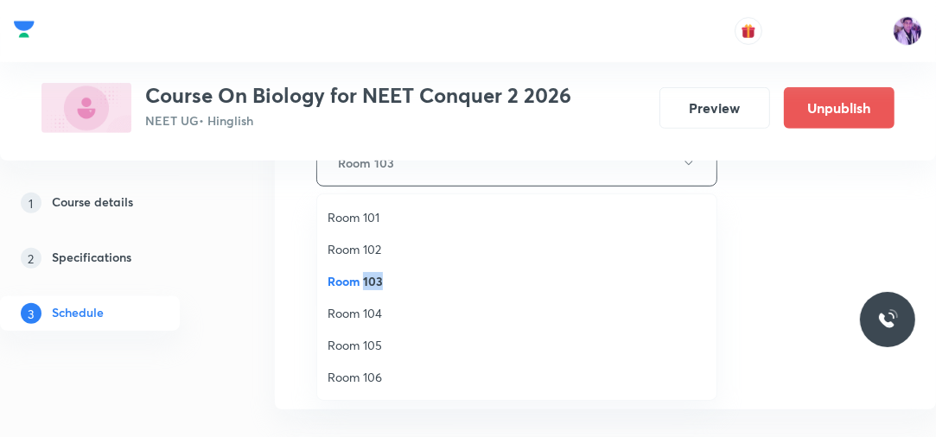
click at [365, 277] on span "Room 103" at bounding box center [516, 281] width 378 height 18
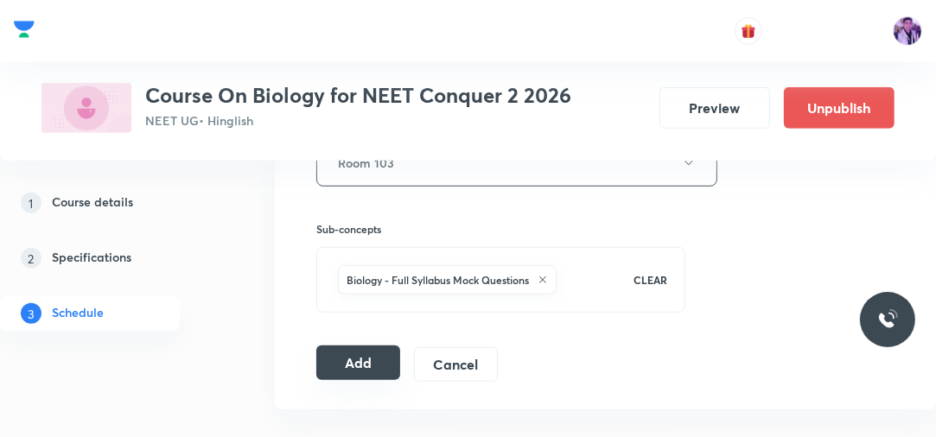
click at [362, 358] on button "Add" at bounding box center [358, 363] width 84 height 35
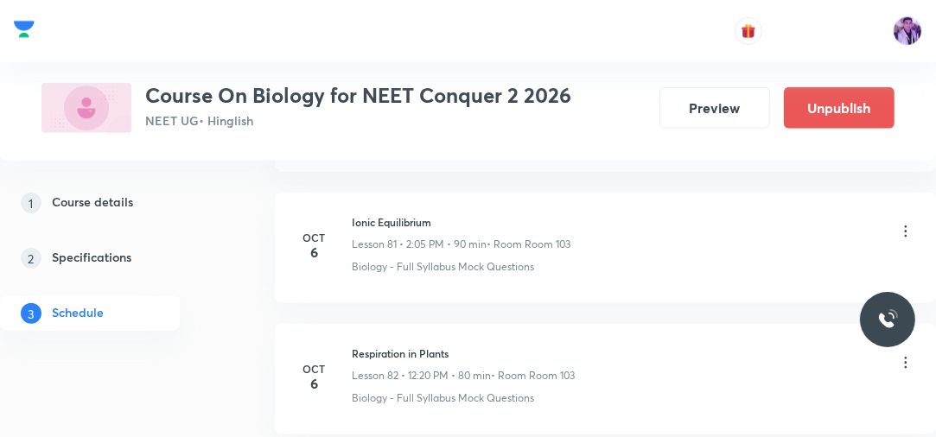
scroll to position [10853, 0]
